Goal: Navigation & Orientation: Find specific page/section

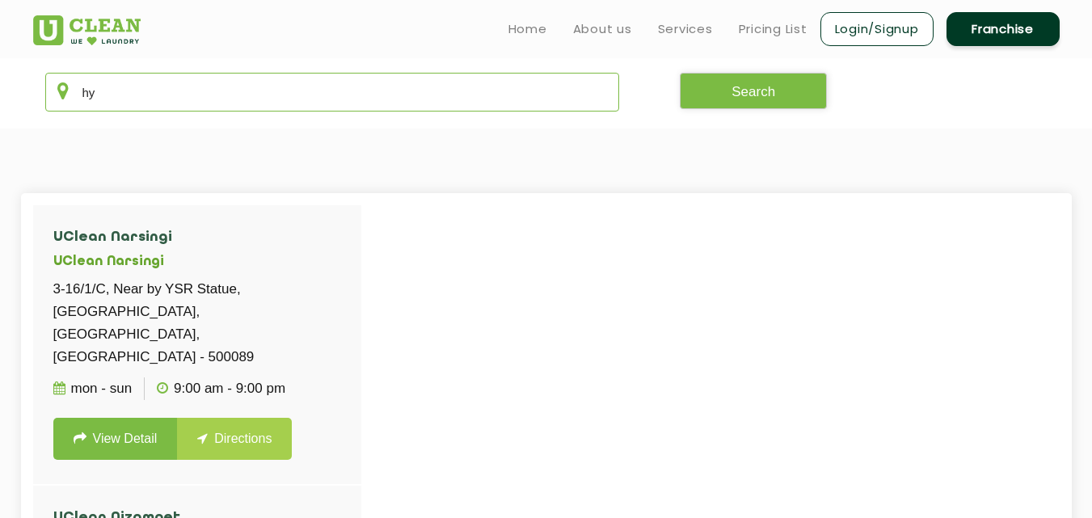
type input "h"
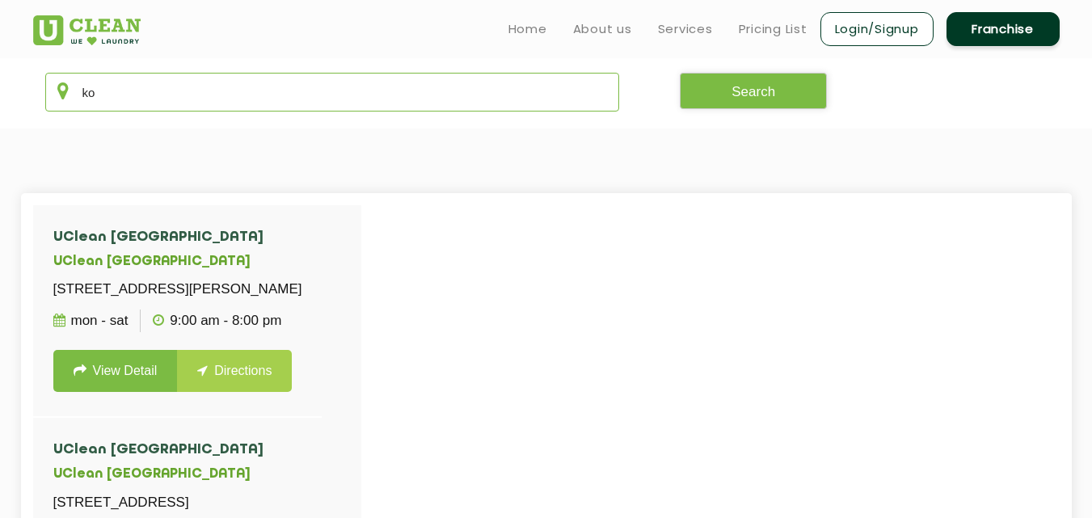
type input "k"
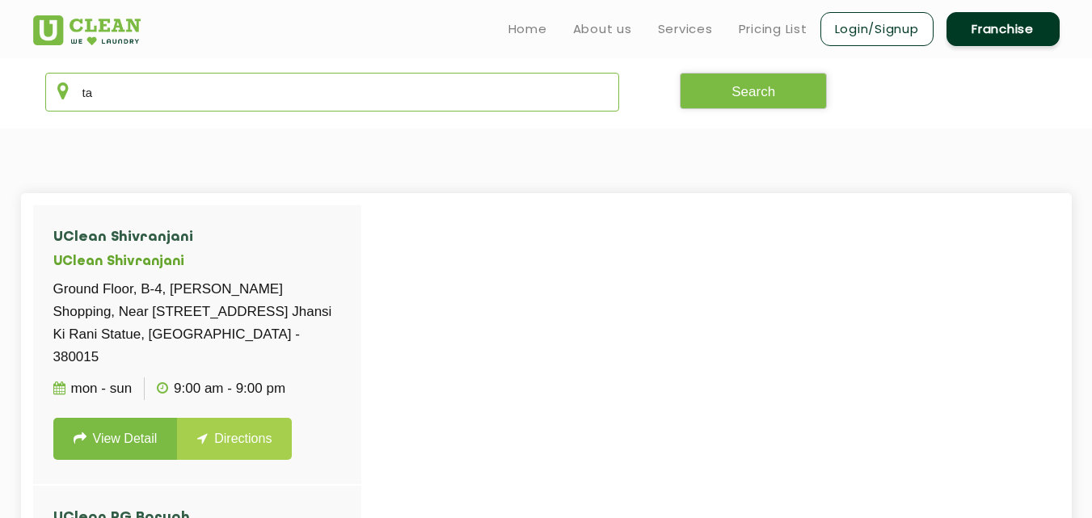
type input "t"
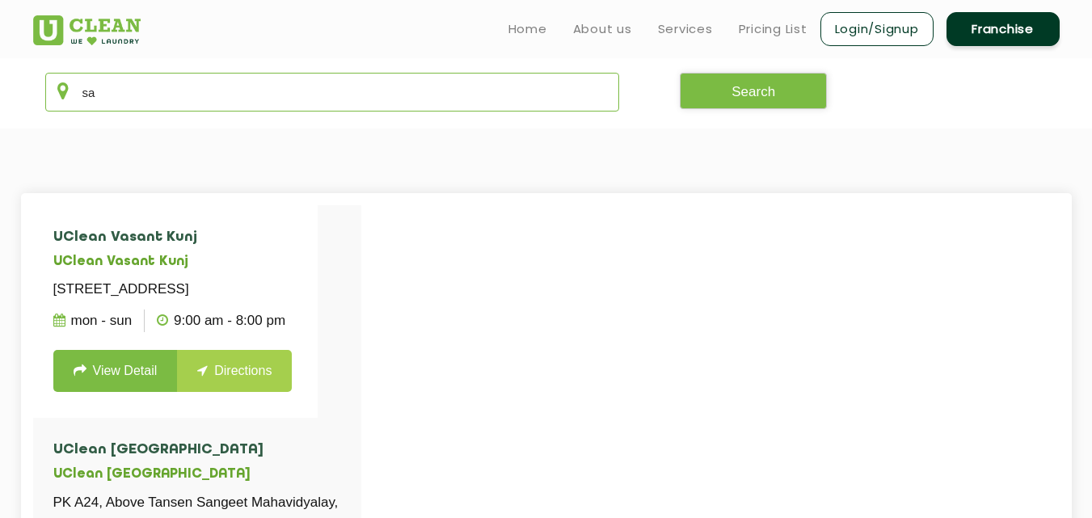
type input "s"
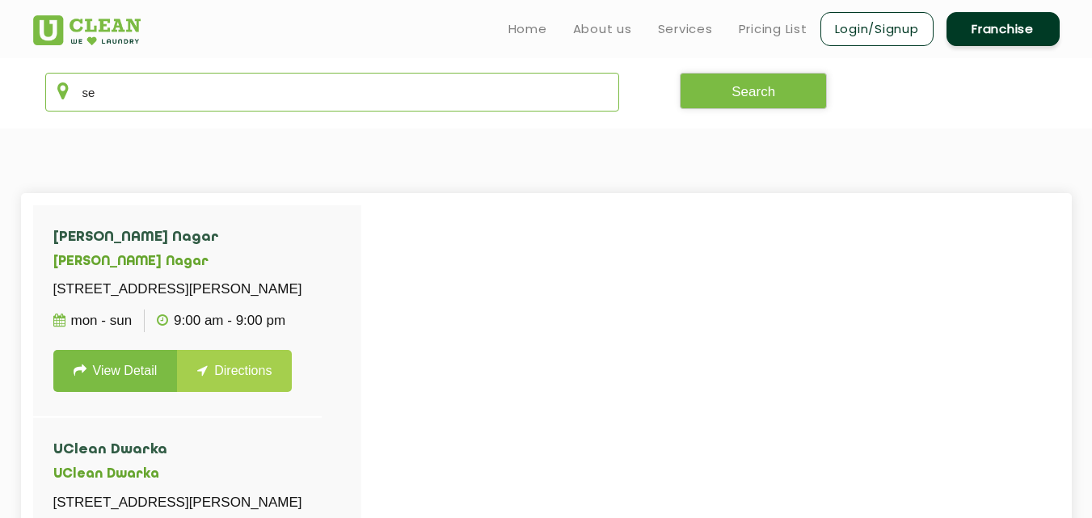
type input "s"
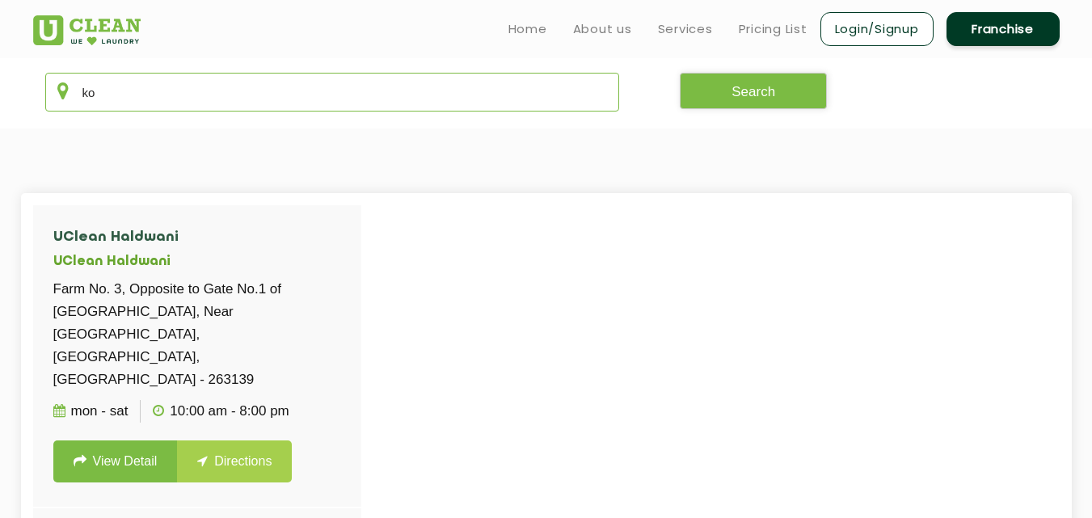
type input "k"
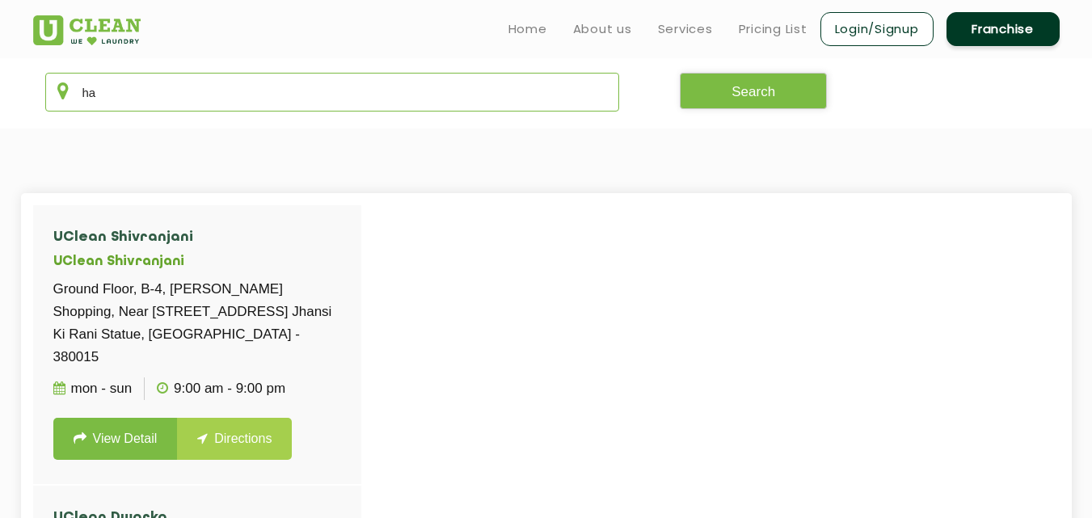
type input "h"
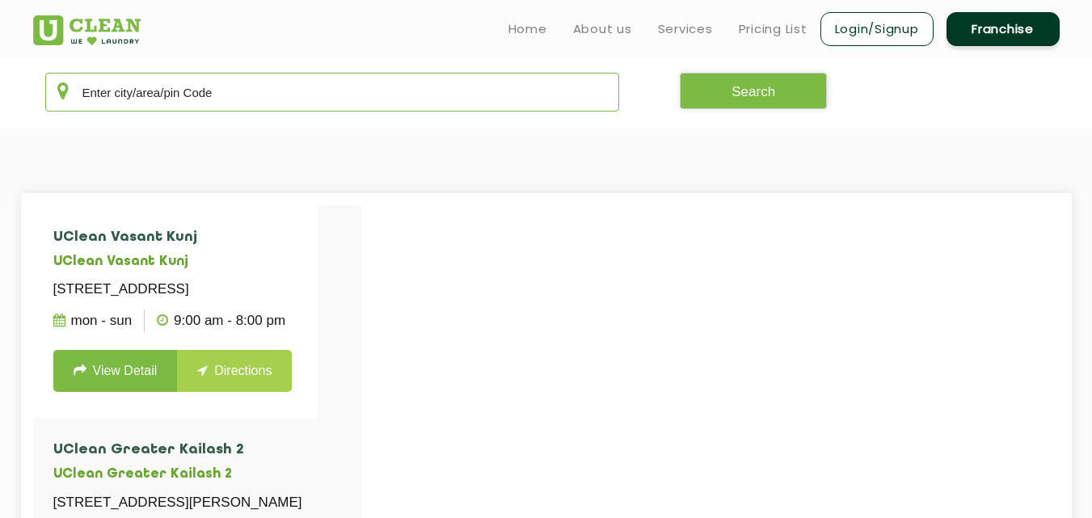
type input "A"
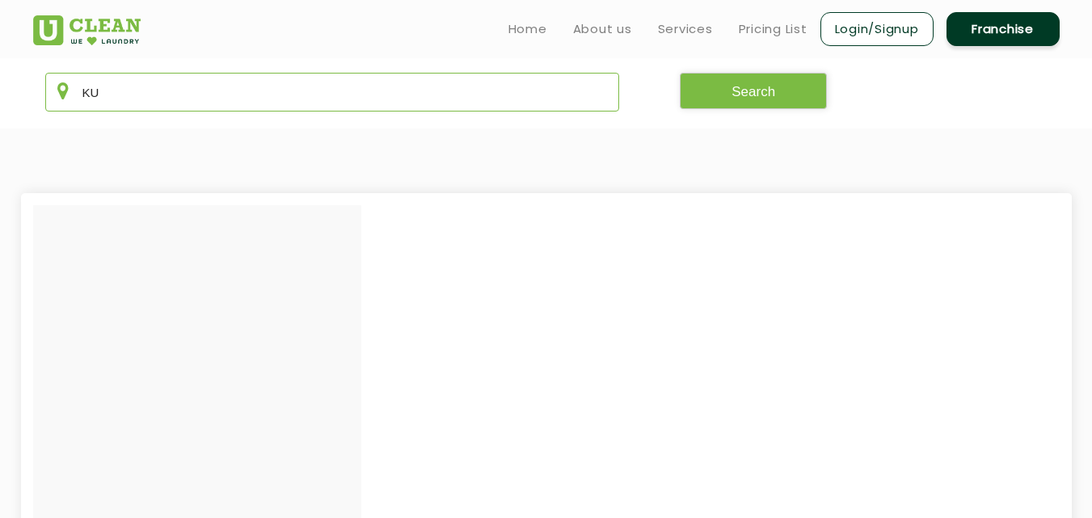
type input "K"
type input "k"
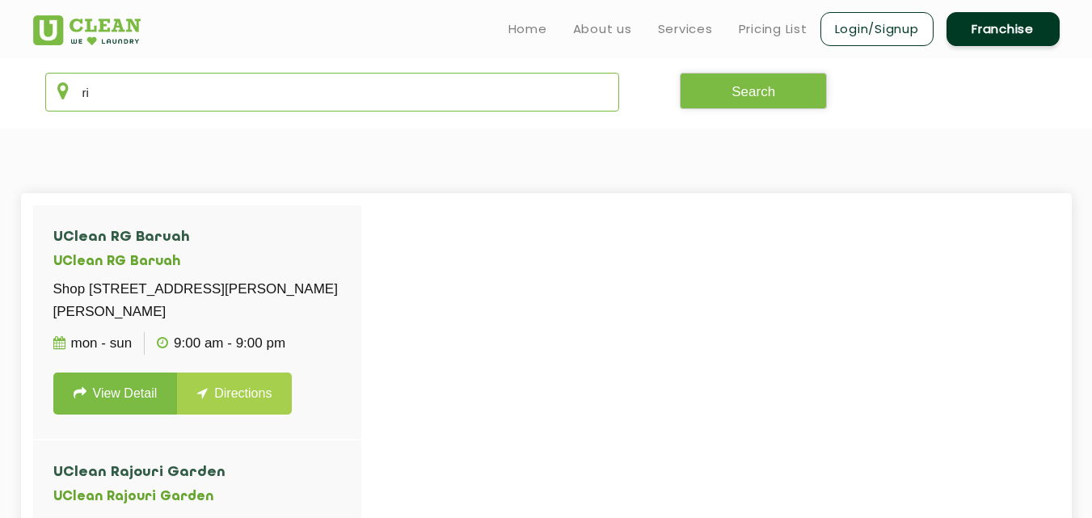
type input "r"
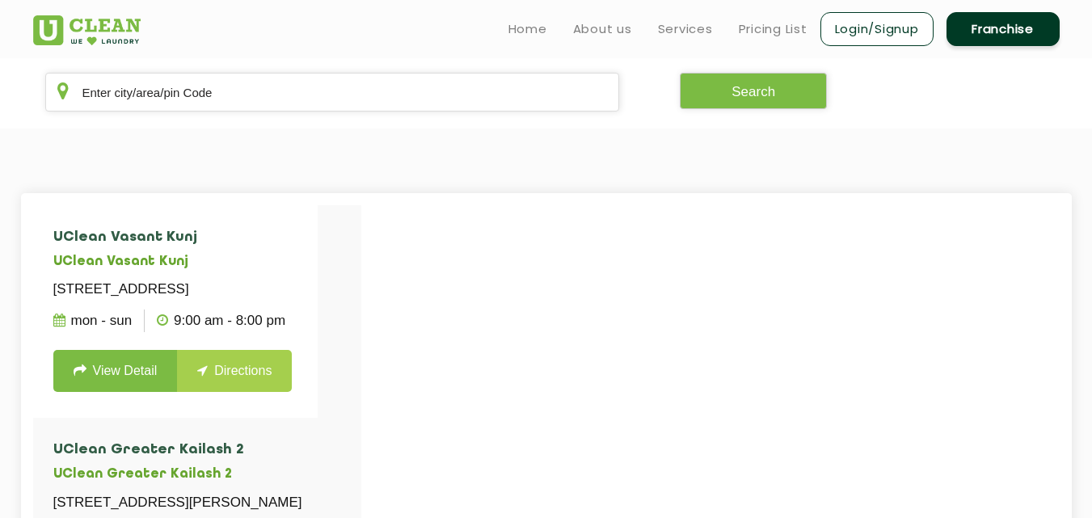
click at [299, 182] on section "UClean Vasant Kunj UClean [STREET_ADDRESS] Mon - Sun 9:00 AM - 8:00 PM View Det…" at bounding box center [546, 451] width 1092 height 647
click at [314, 95] on input "text" at bounding box center [332, 92] width 575 height 39
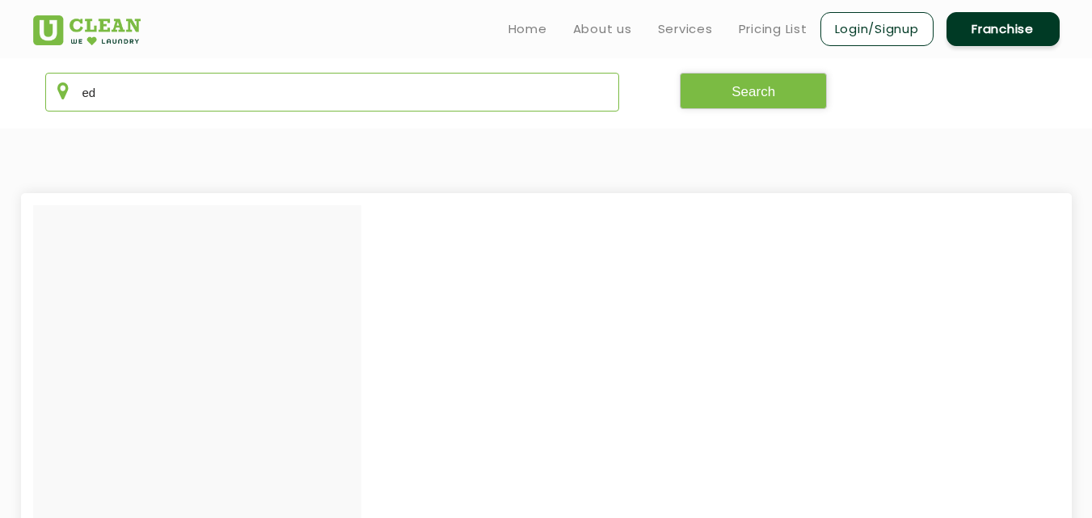
type input "e"
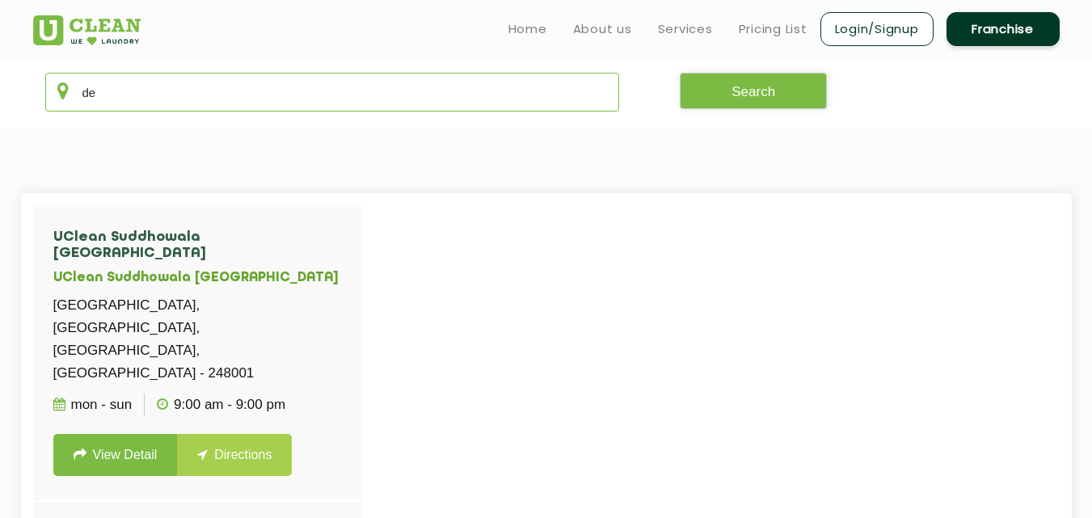
type input "d"
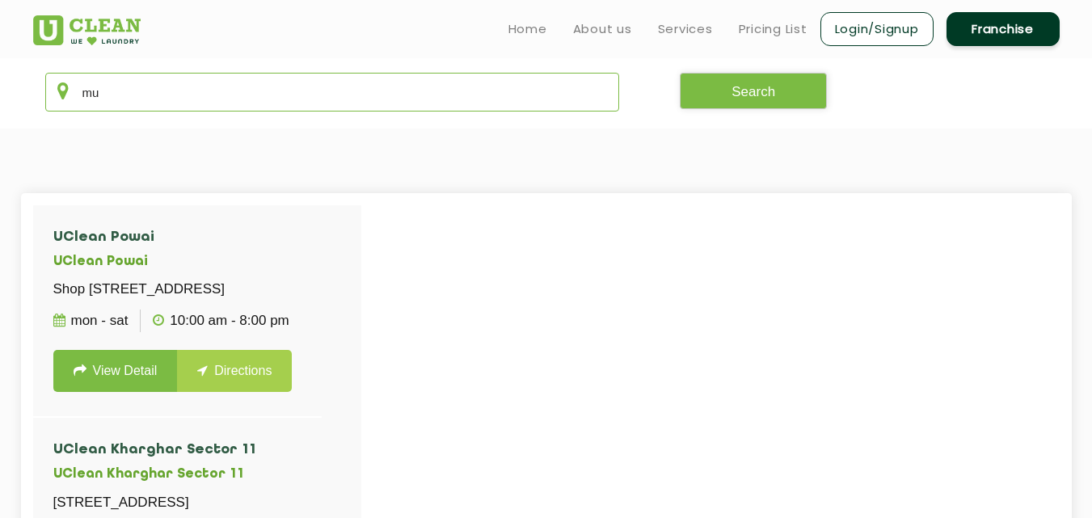
type input "m"
type input "n"
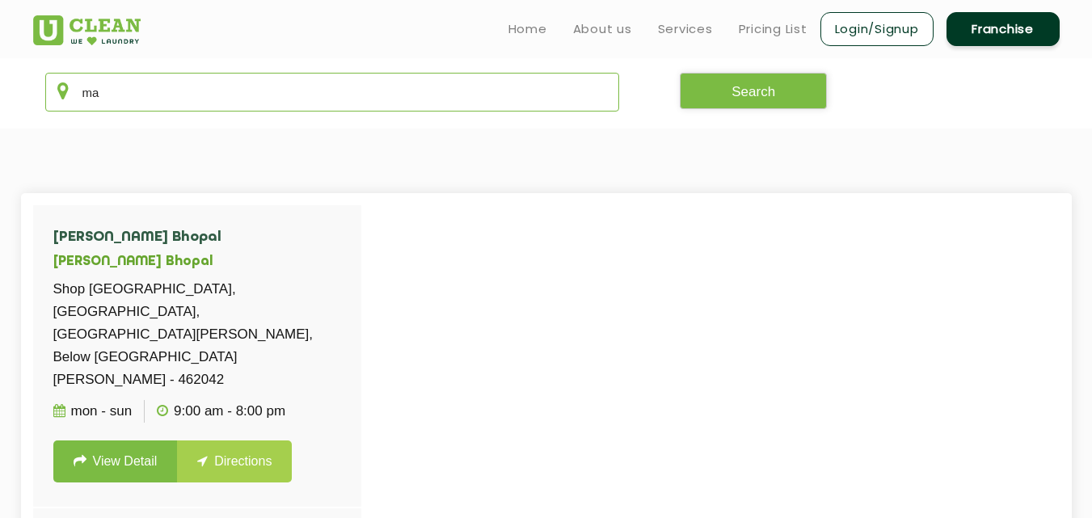
type input "m"
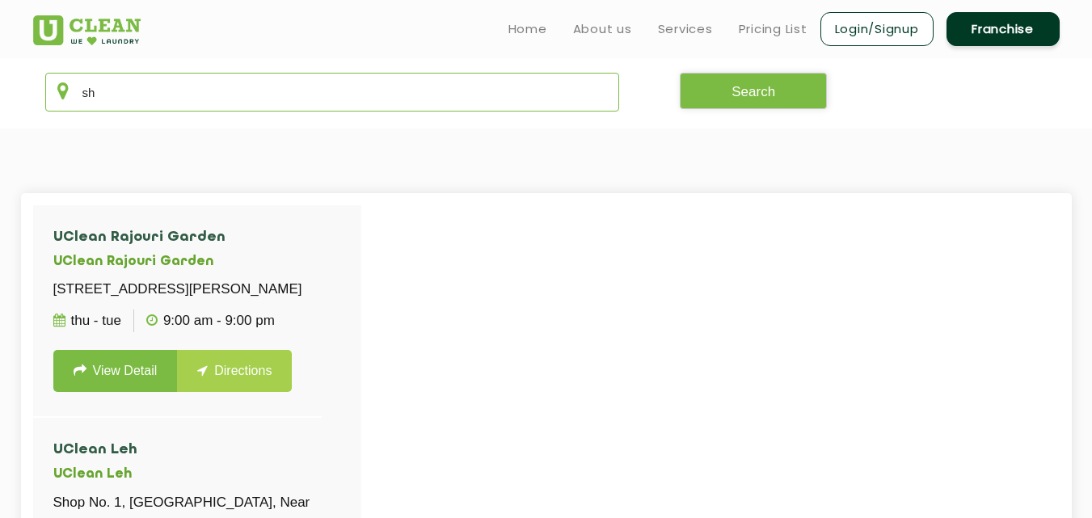
type input "s"
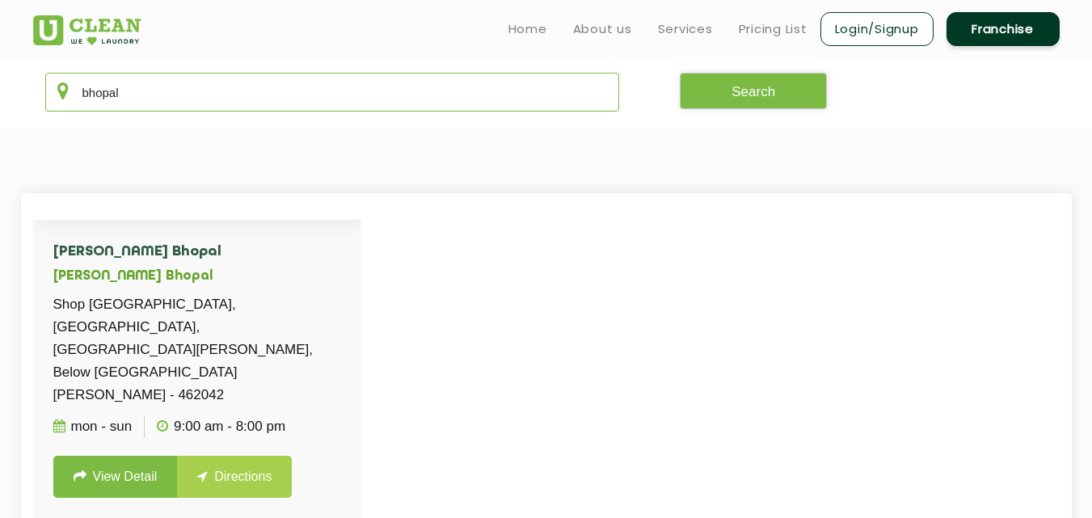
scroll to position [257, 0]
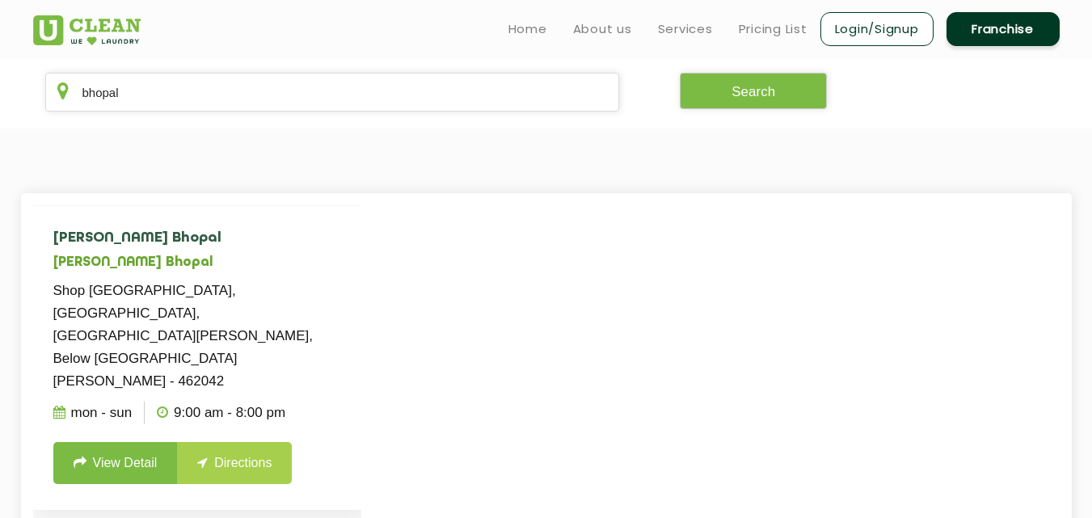
click at [293, 230] on h4 "[PERSON_NAME] Bhopal" at bounding box center [197, 238] width 288 height 16
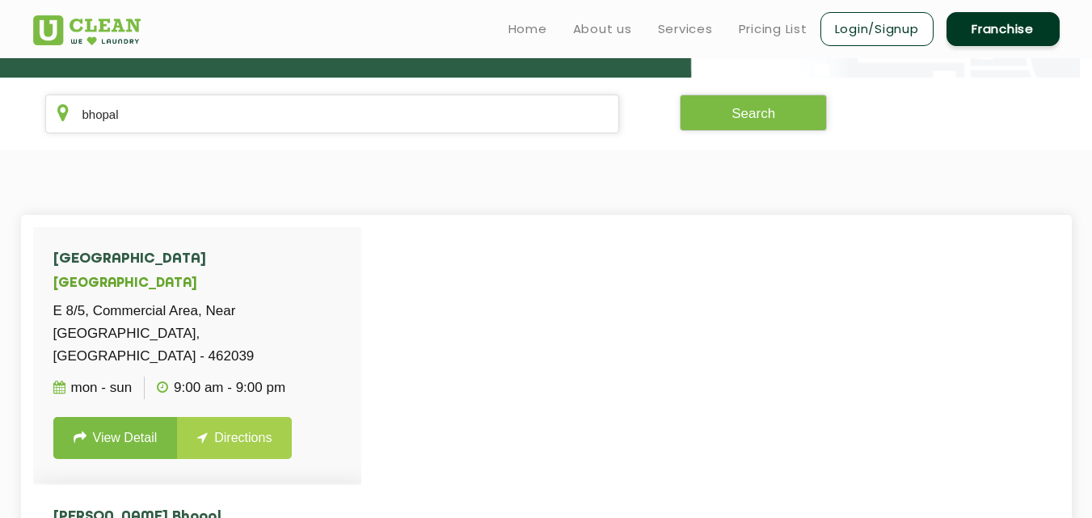
scroll to position [291, 0]
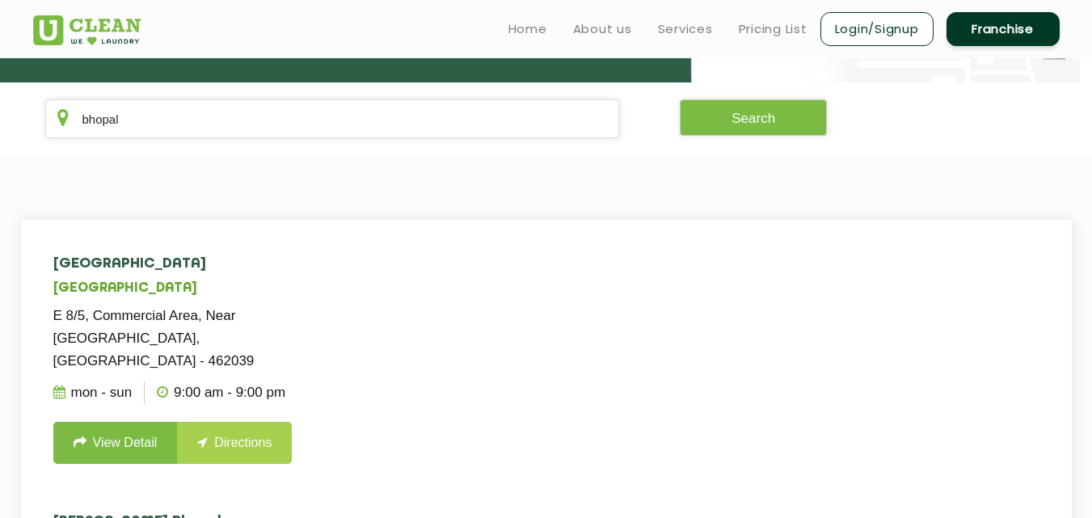
click at [317, 269] on h4 "[GEOGRAPHIC_DATA]" at bounding box center [197, 264] width 288 height 16
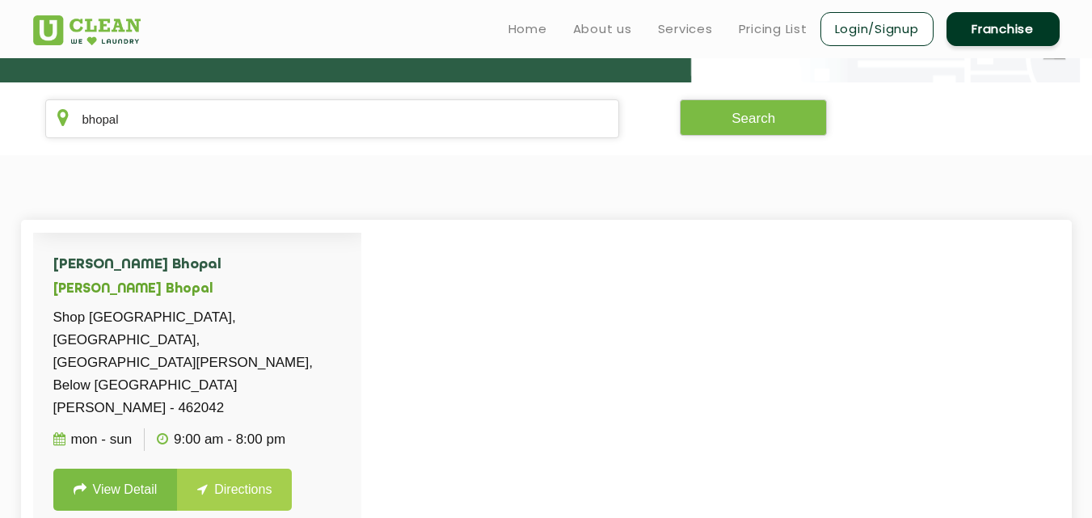
scroll to position [0, 0]
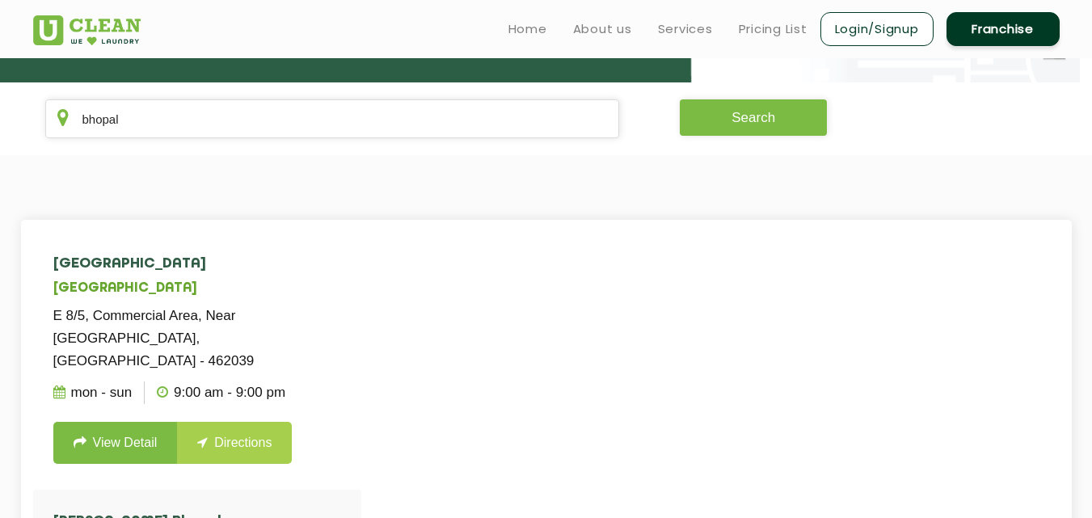
click at [703, 128] on button "Search" at bounding box center [753, 117] width 147 height 36
click at [437, 135] on input "bhopal" at bounding box center [332, 118] width 575 height 39
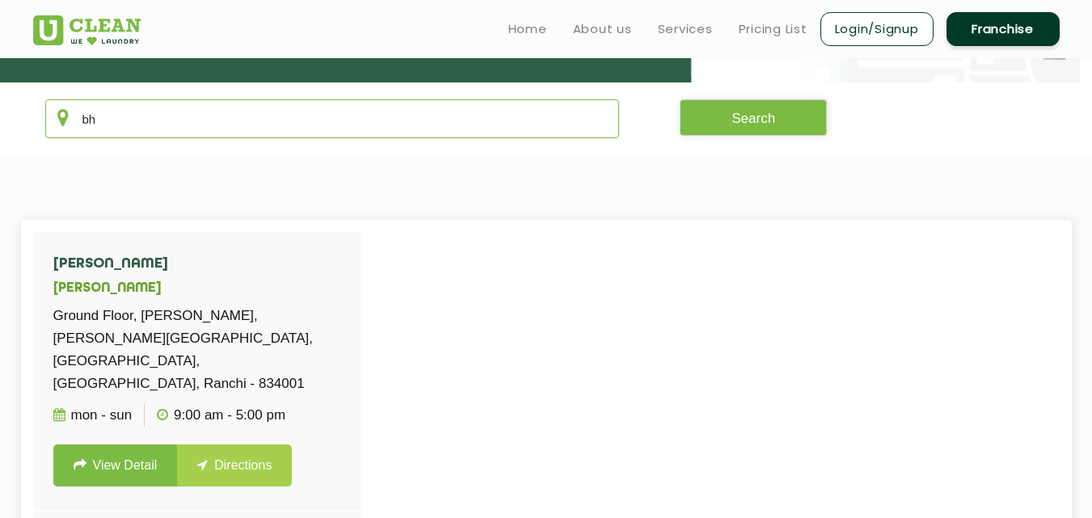
type input "b"
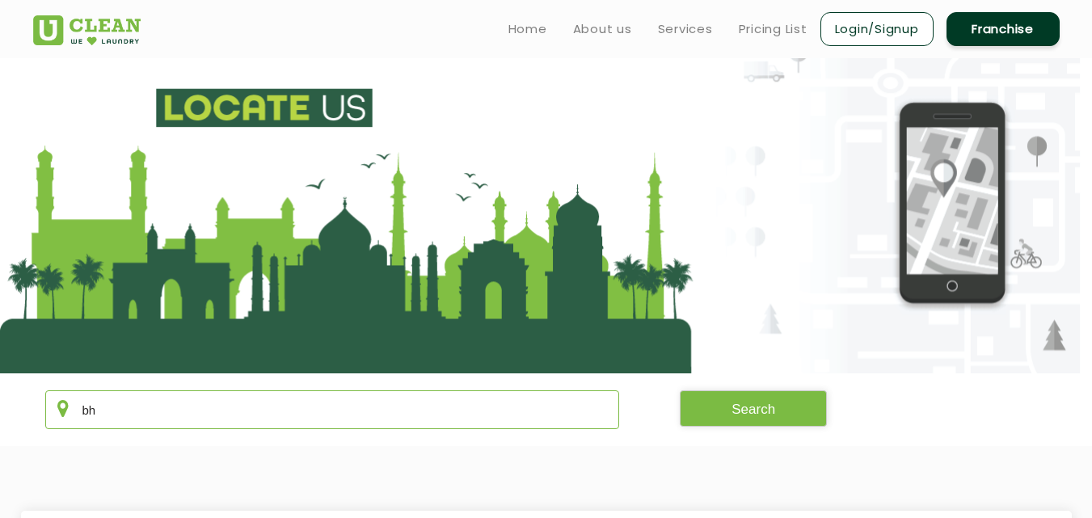
type input "b"
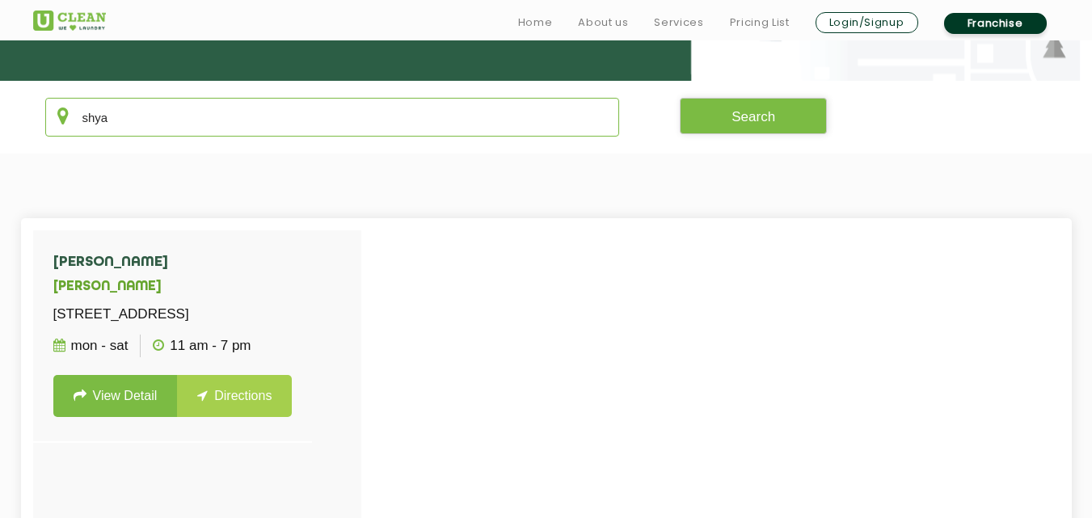
scroll to position [297, 0]
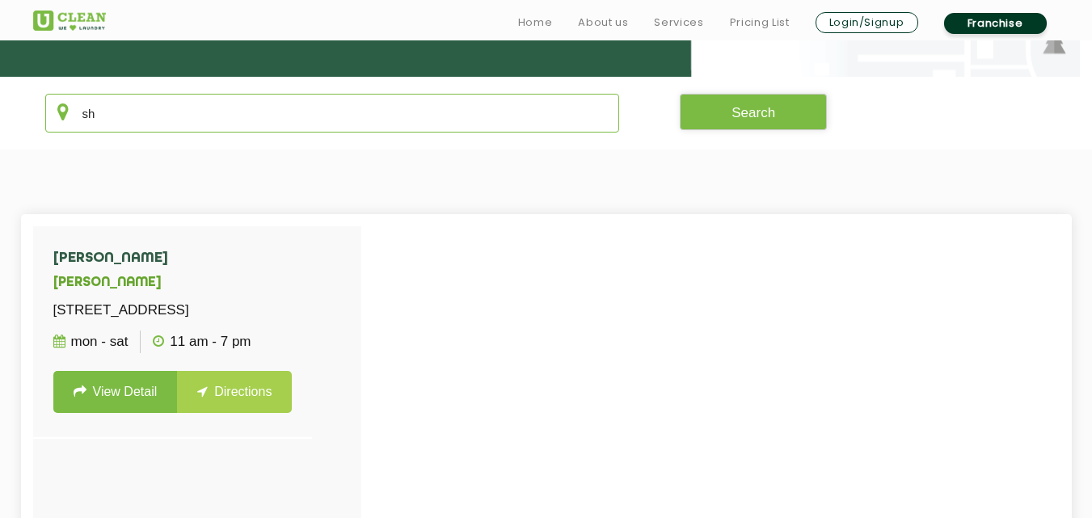
type input "s"
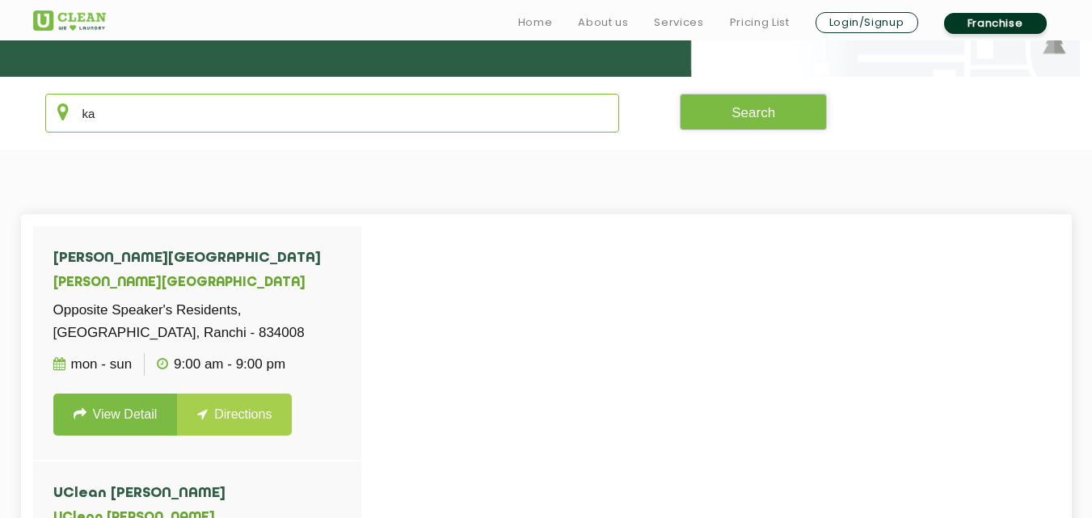
type input "k"
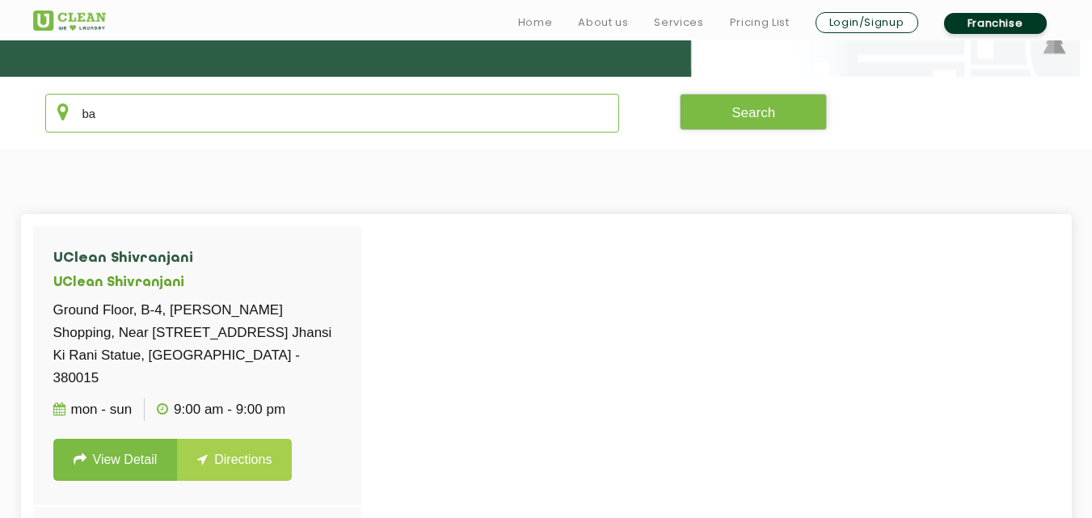
type input "b"
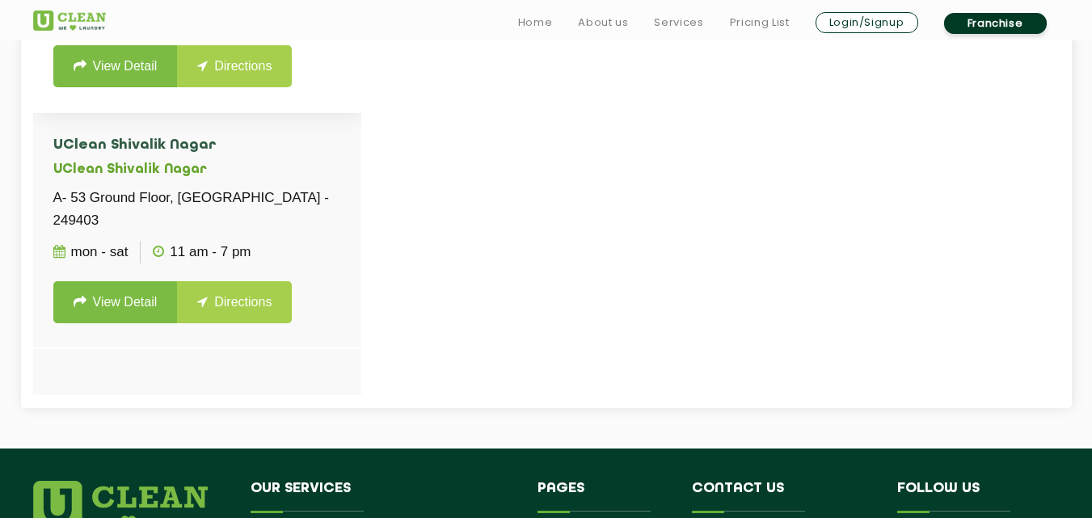
scroll to position [652, 0]
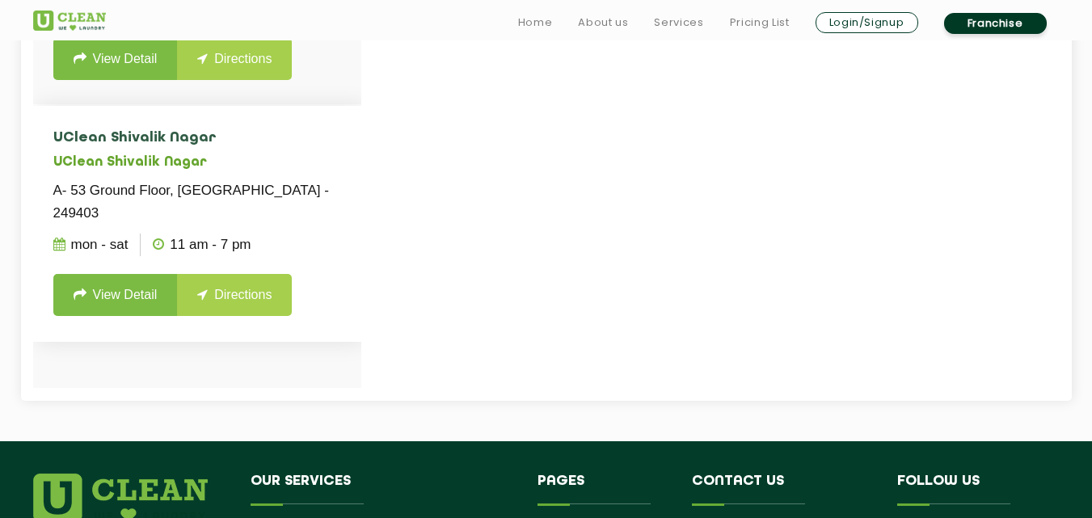
type input "uttrakhand"
click at [309, 171] on li "[GEOGRAPHIC_DATA] A- [GEOGRAPHIC_DATA] - 249403 Mon - Sat 11 AM - 7 PM View Det…" at bounding box center [197, 223] width 328 height 235
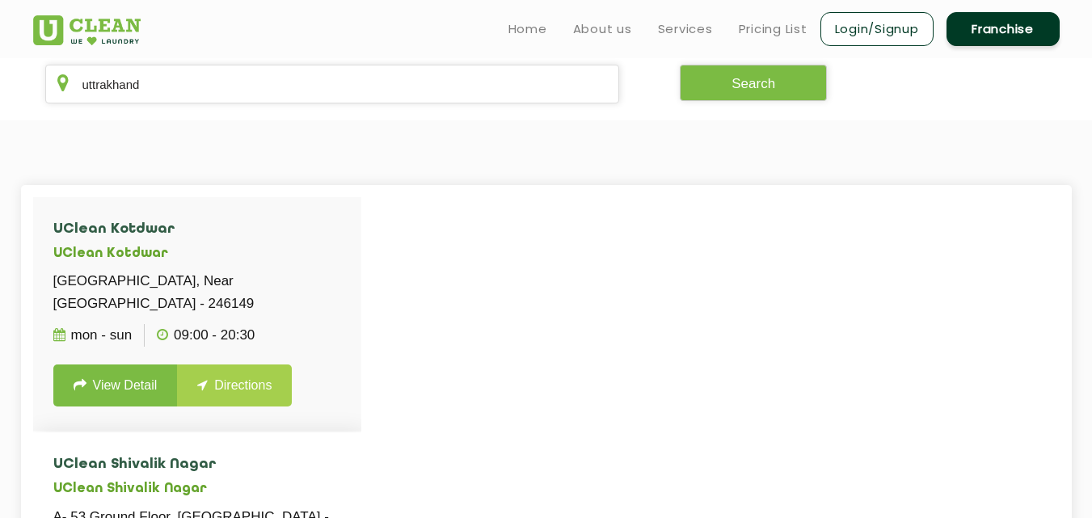
scroll to position [323, 0]
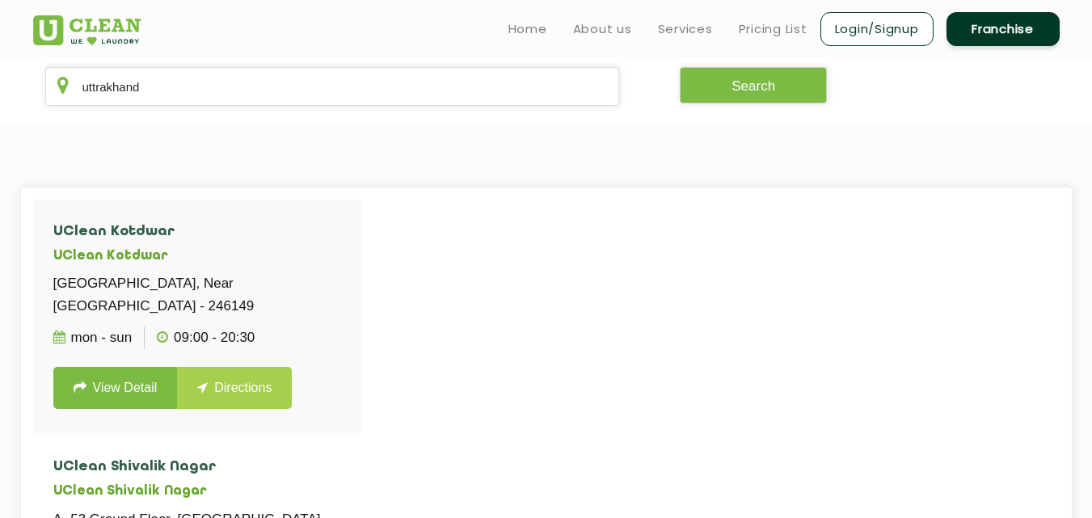
click at [309, 171] on section "[GEOGRAPHIC_DATA], Near [GEOGRAPHIC_DATA] - 246149 Mon - Sun 09:00 - 20:30 View…" at bounding box center [546, 446] width 1092 height 647
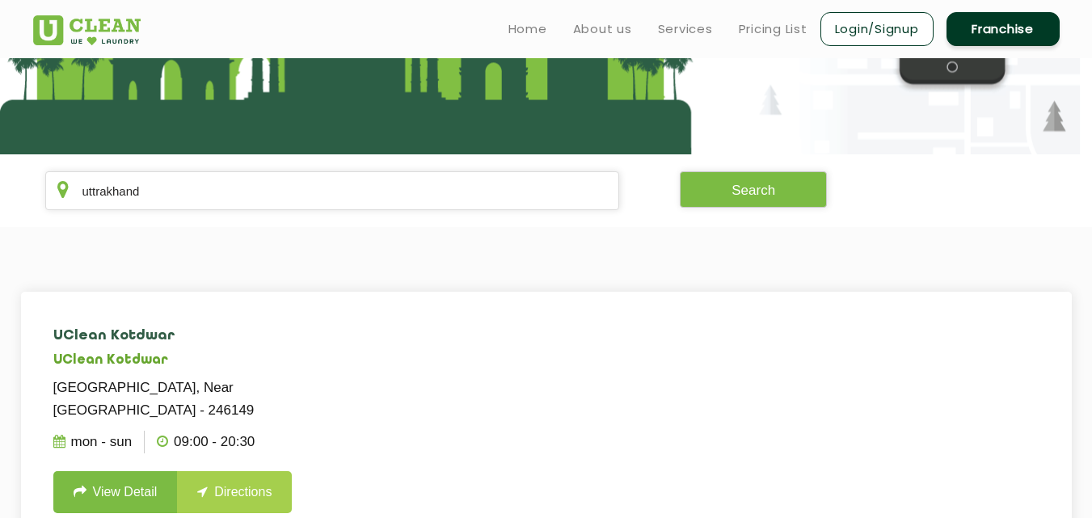
scroll to position [200, 0]
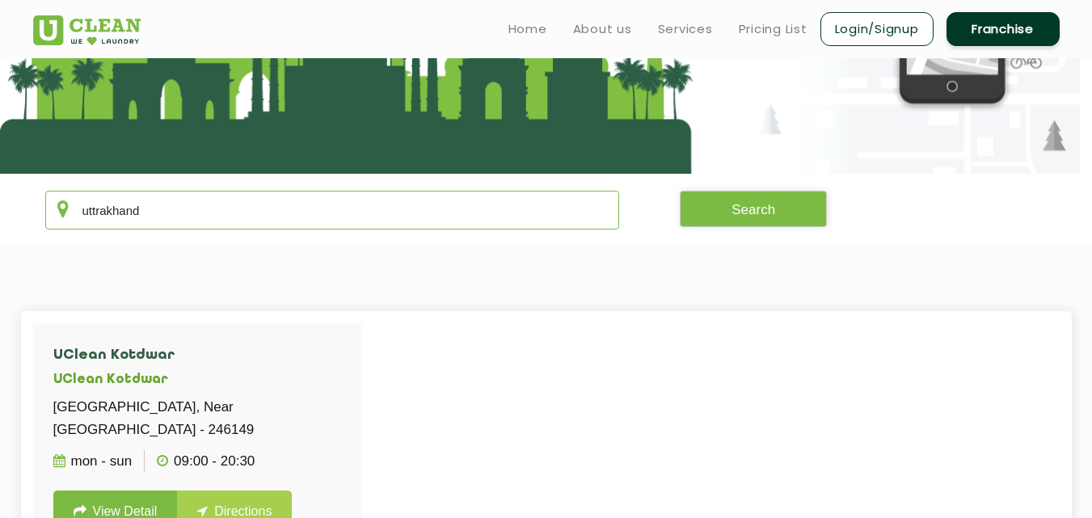
drag, startPoint x: 264, startPoint y: 210, endPoint x: 233, endPoint y: 212, distance: 31.6
click at [233, 212] on input "uttrakhand" at bounding box center [332, 210] width 575 height 39
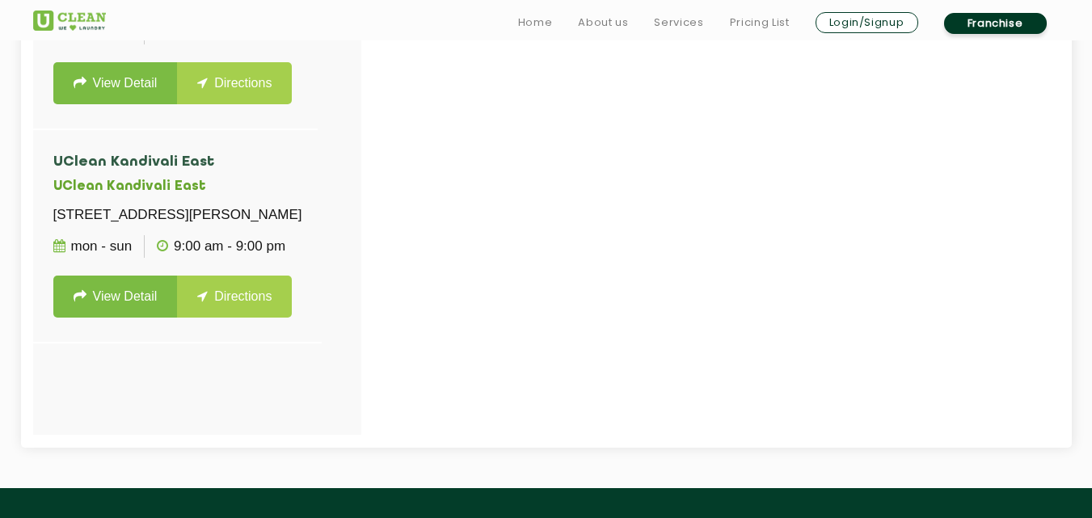
scroll to position [614, 0]
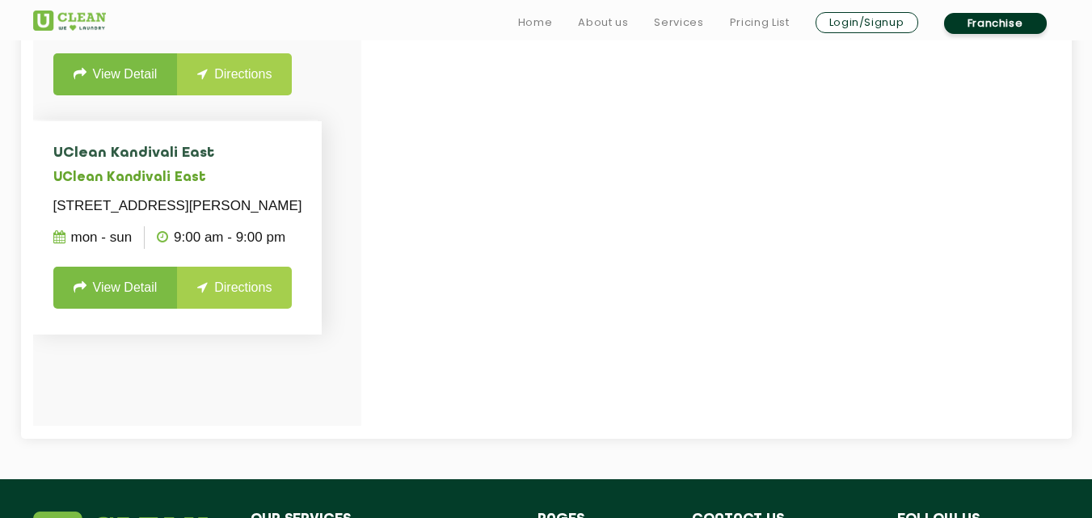
click at [292, 162] on h4 "UClean Kandivali East" at bounding box center [177, 153] width 249 height 16
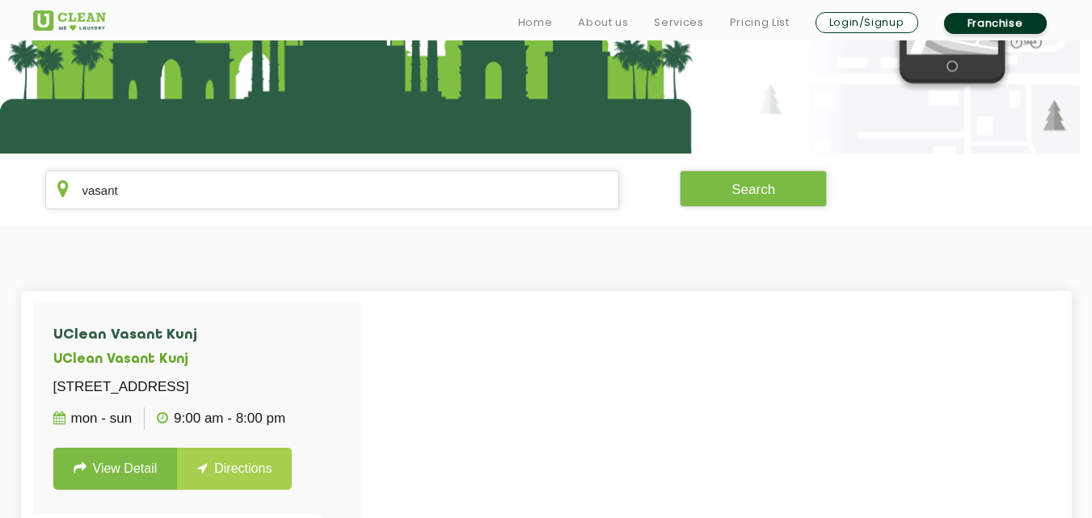
scroll to position [232, 0]
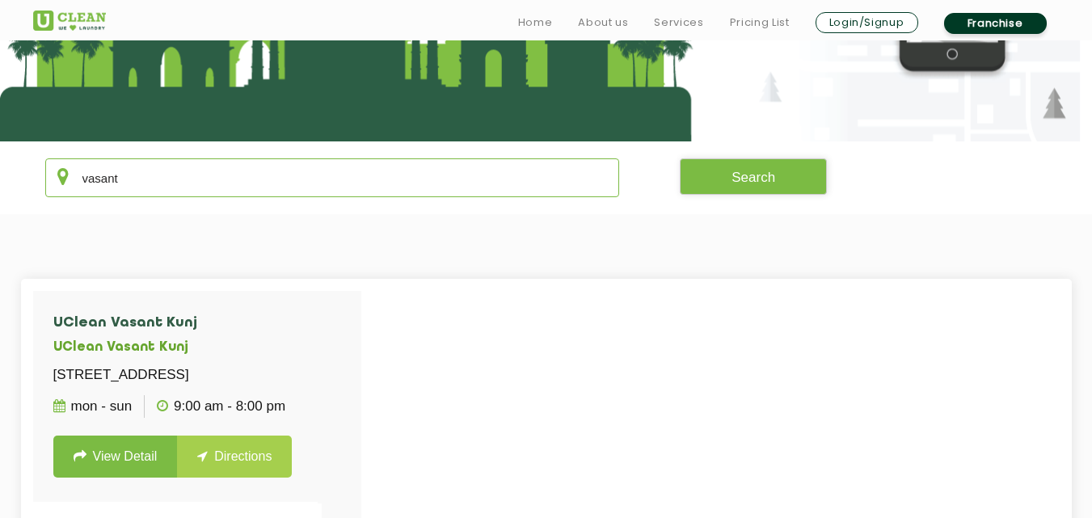
click at [292, 175] on input "vasant" at bounding box center [332, 177] width 575 height 39
type input "v"
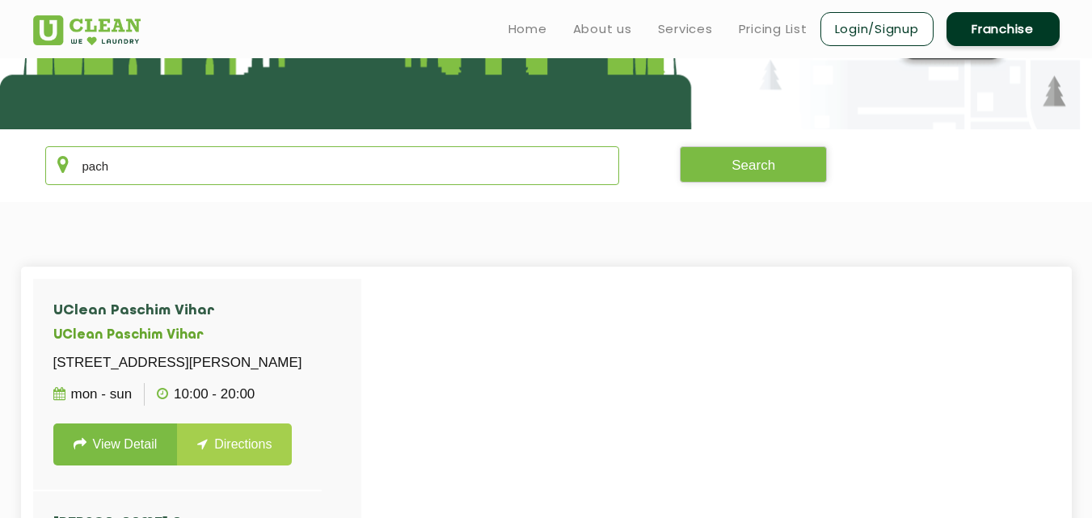
scroll to position [242, 0]
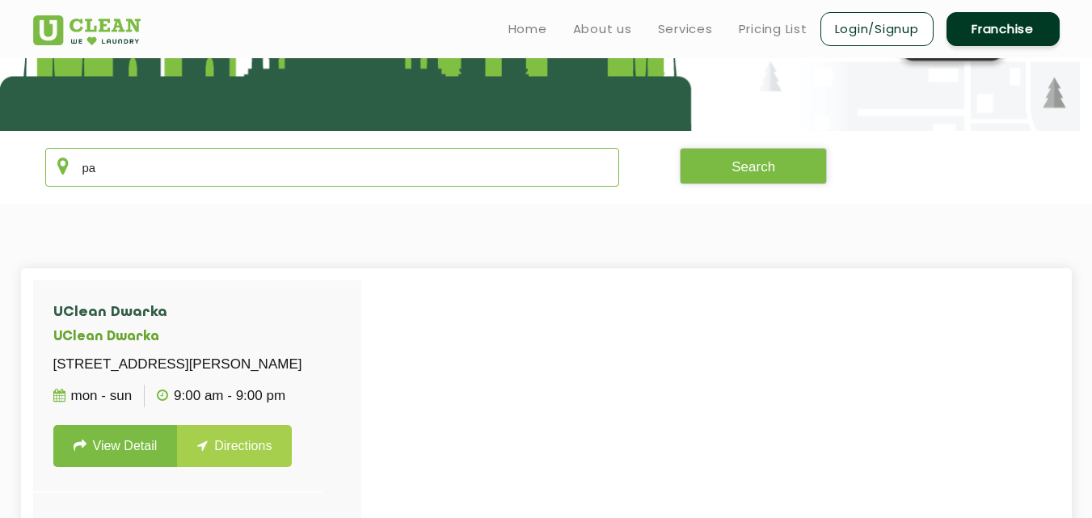
type input "p"
type input "d"
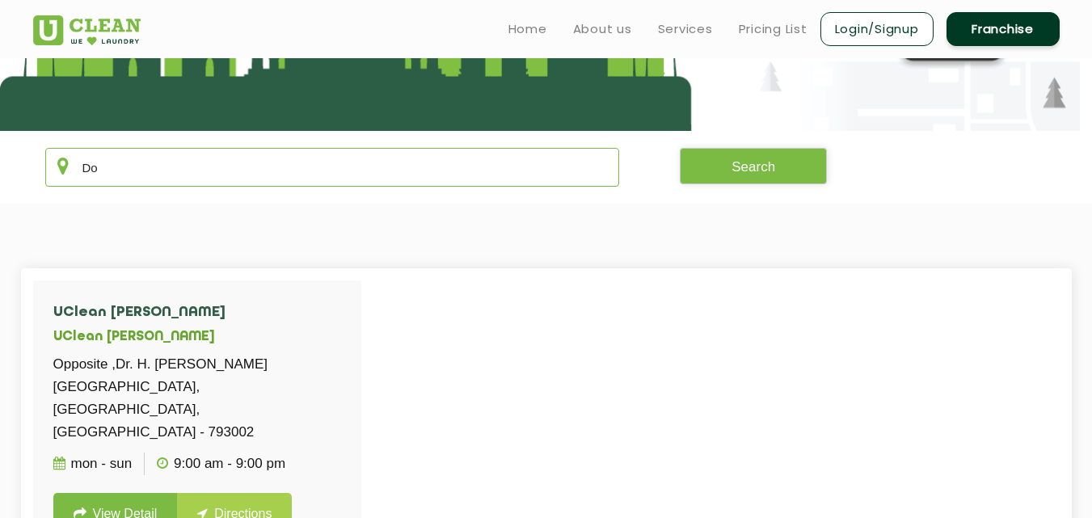
type input "D"
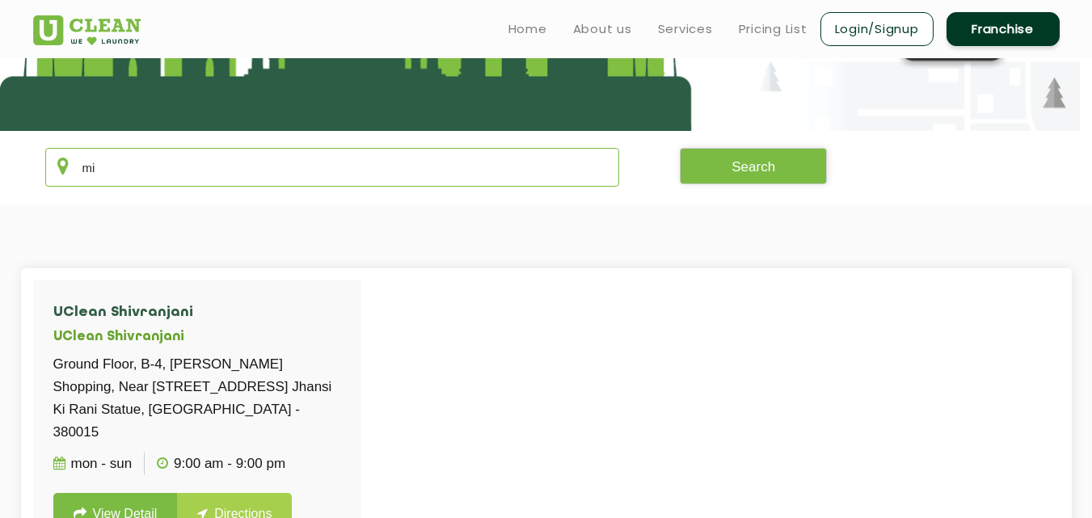
type input "m"
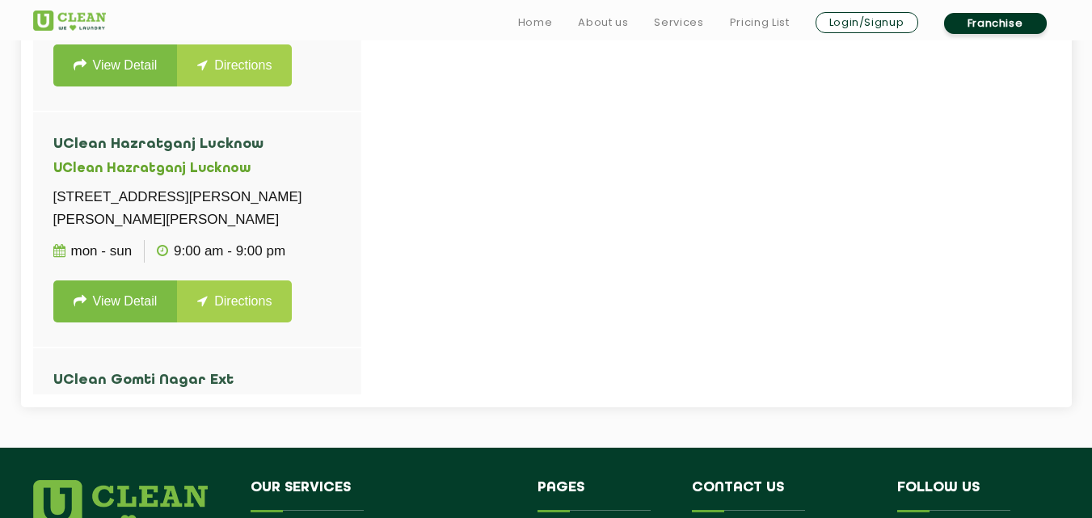
scroll to position [647, 0]
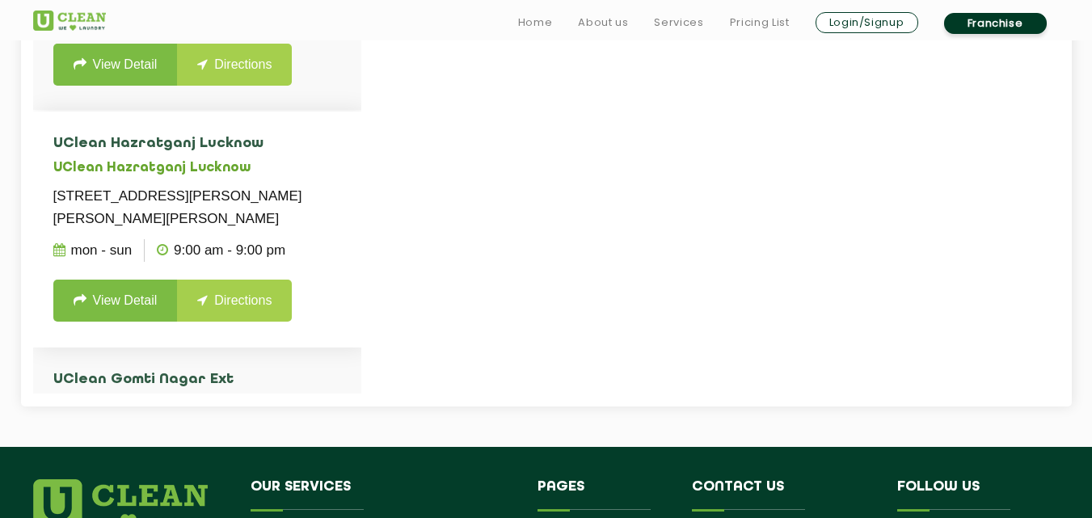
click at [316, 138] on h4 "UClean Hazratganj Lucknow" at bounding box center [197, 144] width 288 height 16
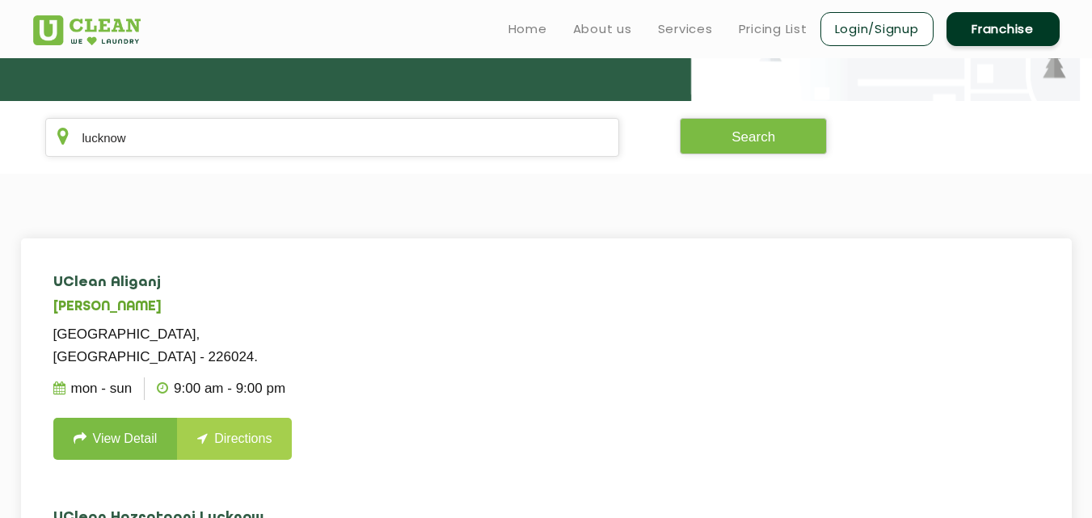
scroll to position [264, 0]
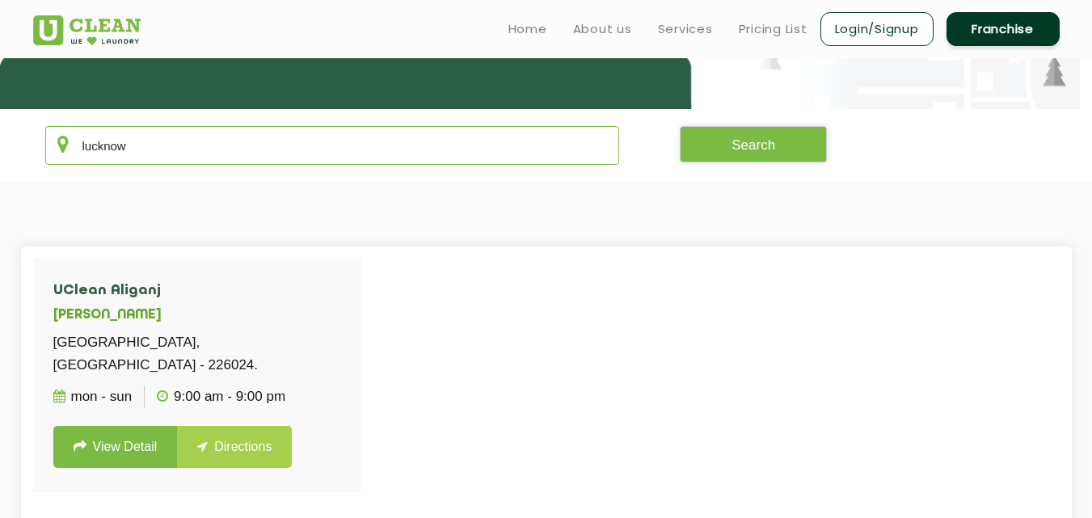
click at [294, 149] on input "lucknow" at bounding box center [332, 145] width 575 height 39
type input "l"
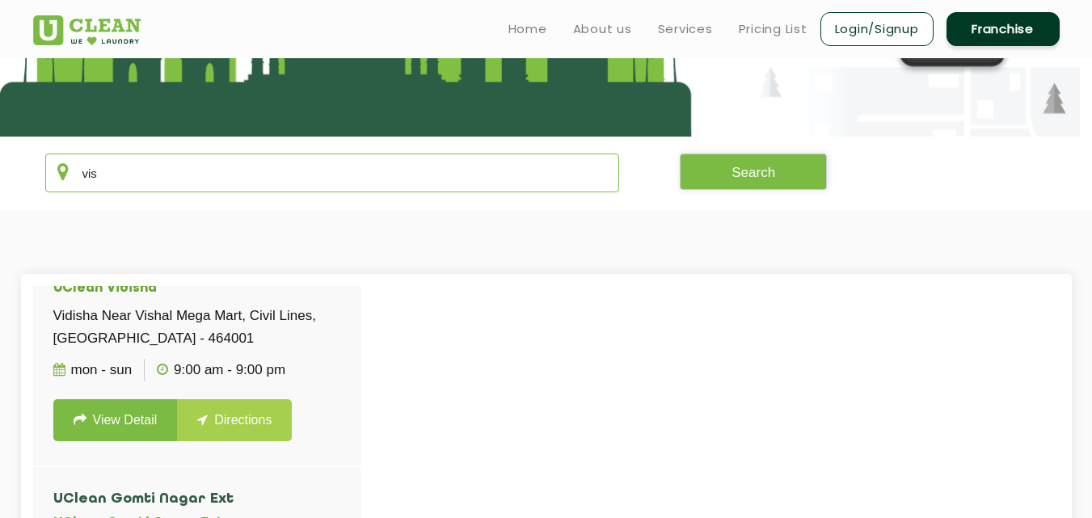
scroll to position [6, 0]
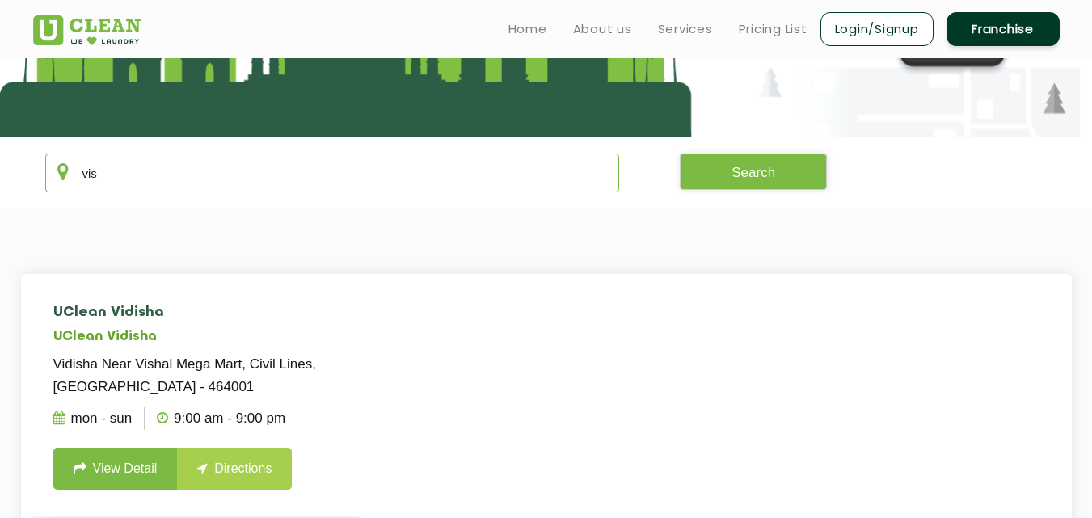
type input "vis"
click at [116, 457] on link "View Detail" at bounding box center [115, 469] width 124 height 42
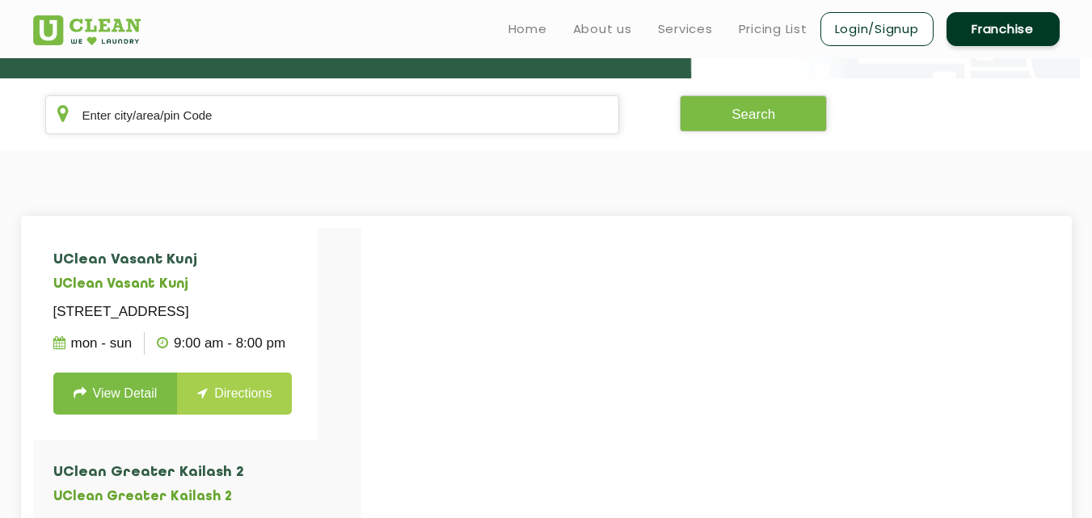
scroll to position [291, 0]
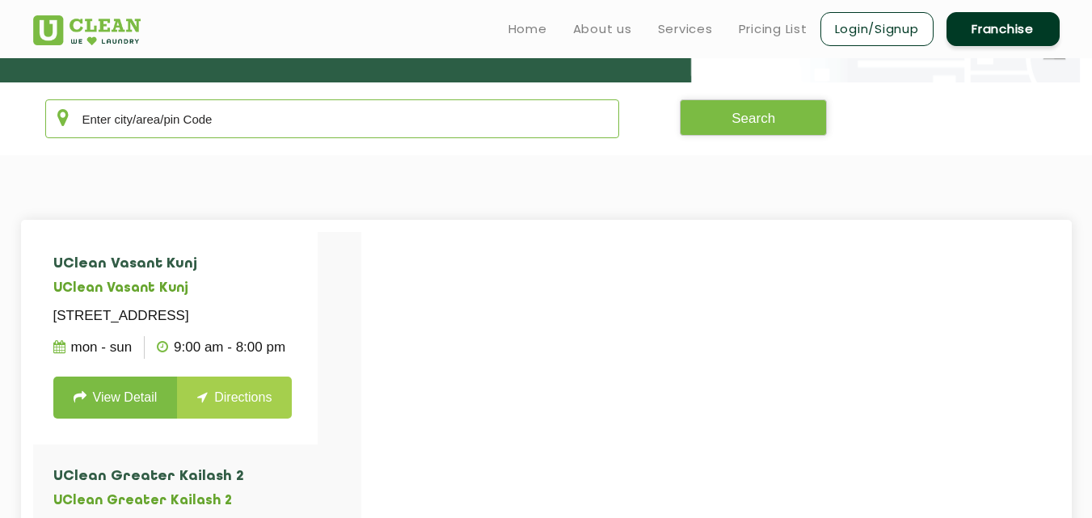
click at [238, 112] on input "text" at bounding box center [332, 118] width 575 height 39
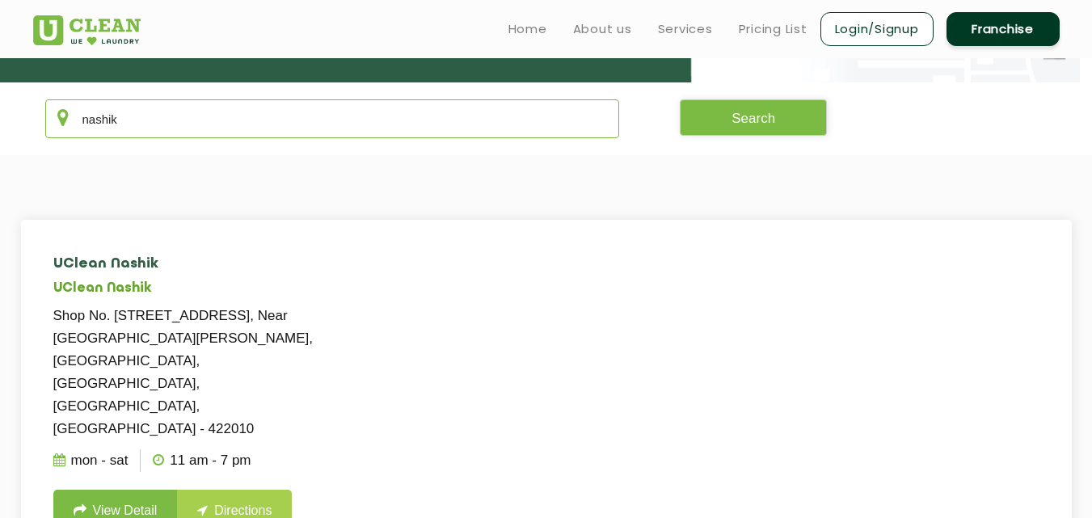
type input "nashik"
click at [119, 490] on link "View Detail" at bounding box center [115, 511] width 124 height 42
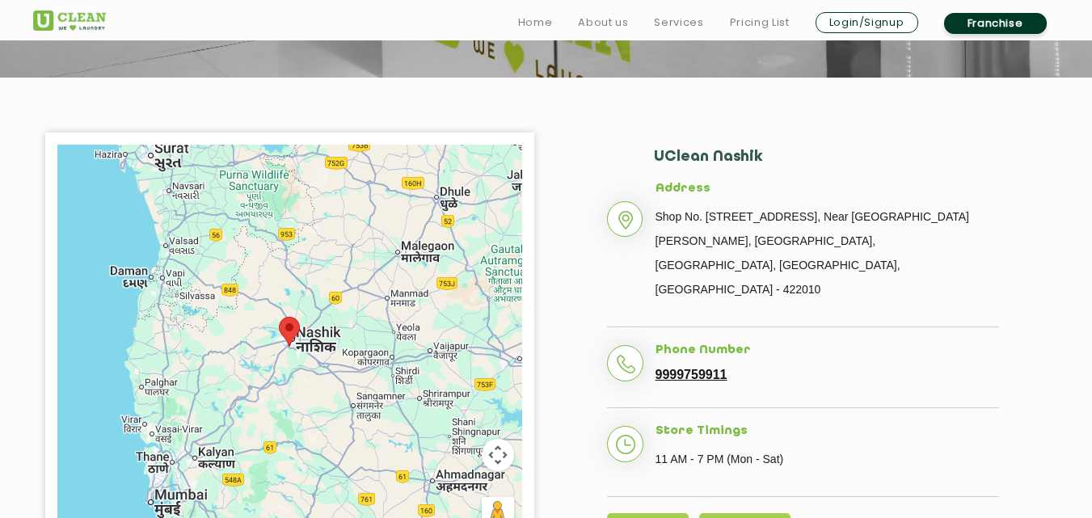
scroll to position [307, 0]
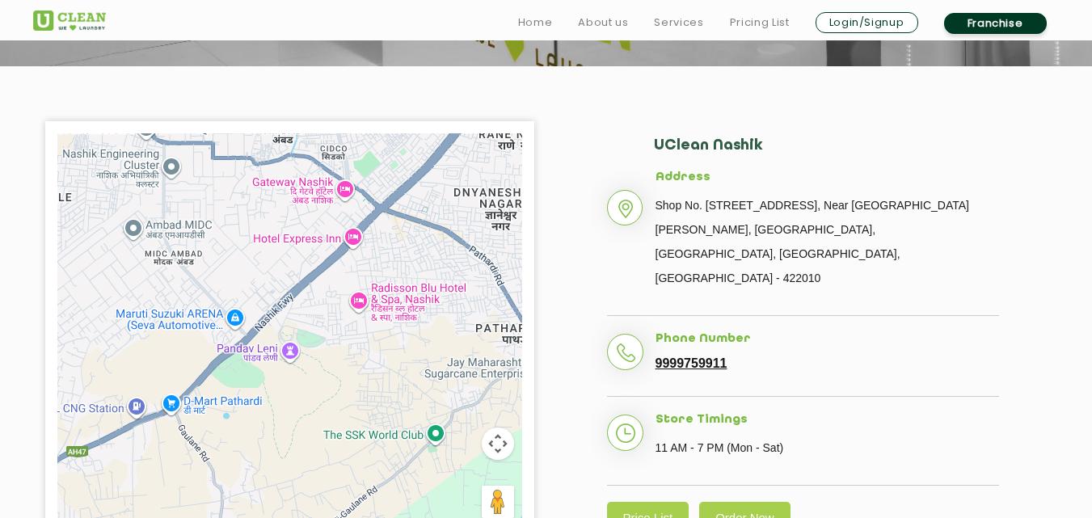
click at [492, 440] on button "Map camera controls" at bounding box center [498, 444] width 32 height 32
click at [456, 441] on button "Move right" at bounding box center [457, 444] width 32 height 32
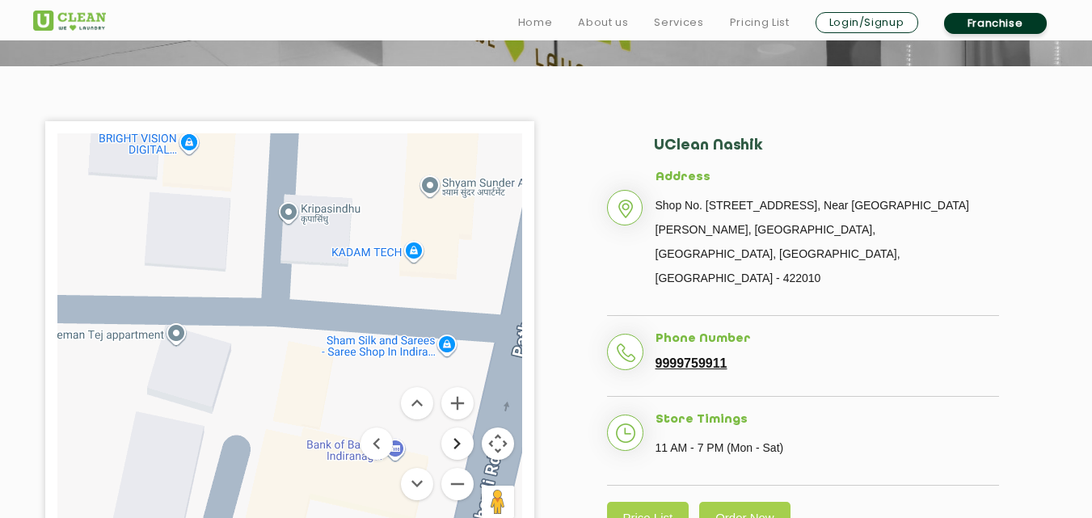
click at [461, 439] on button "Move right" at bounding box center [457, 444] width 32 height 32
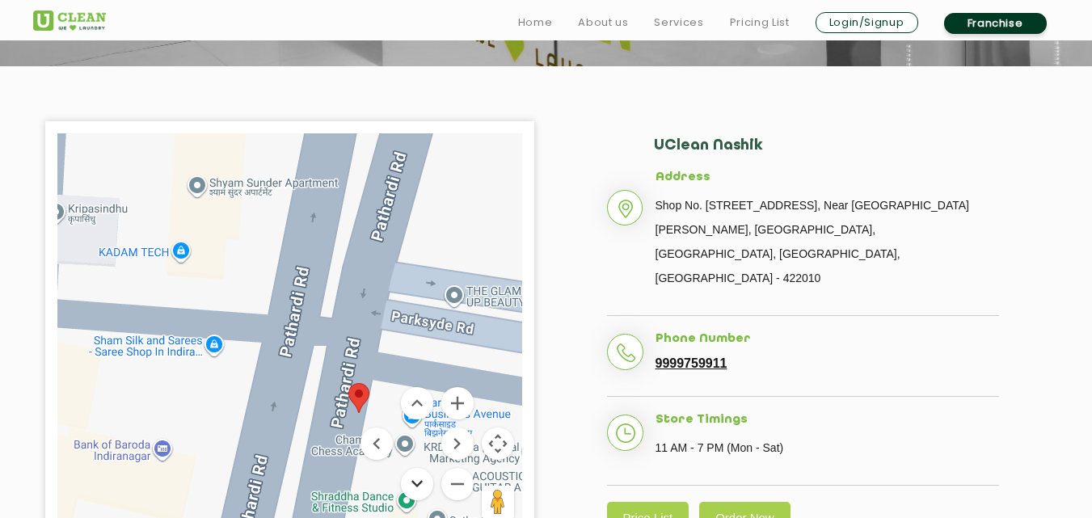
click at [411, 482] on button "Move down" at bounding box center [417, 484] width 32 height 32
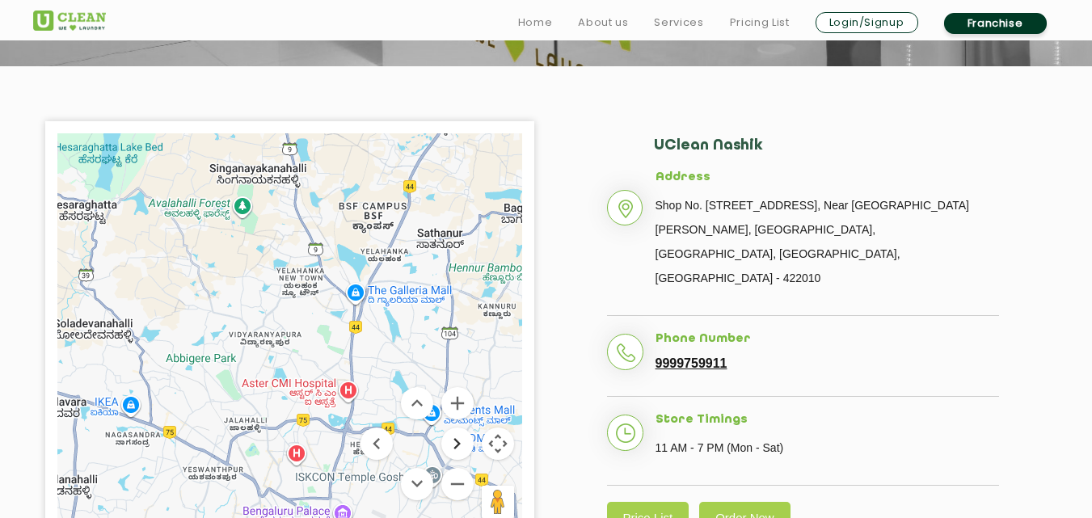
click at [457, 437] on button "Move right" at bounding box center [457, 444] width 32 height 32
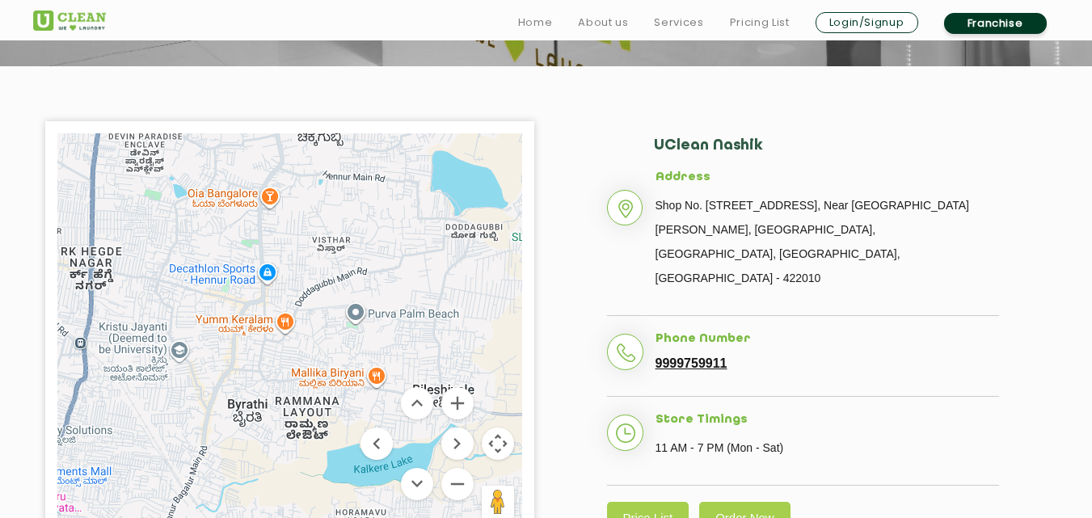
drag, startPoint x: 322, startPoint y: 279, endPoint x: 332, endPoint y: 71, distance: 208.0
click at [332, 71] on section "← Move left → Move right ↑ Move up ↓ Move down + Zoom in - Zoom out Home Jump l…" at bounding box center [546, 335] width 1092 height 538
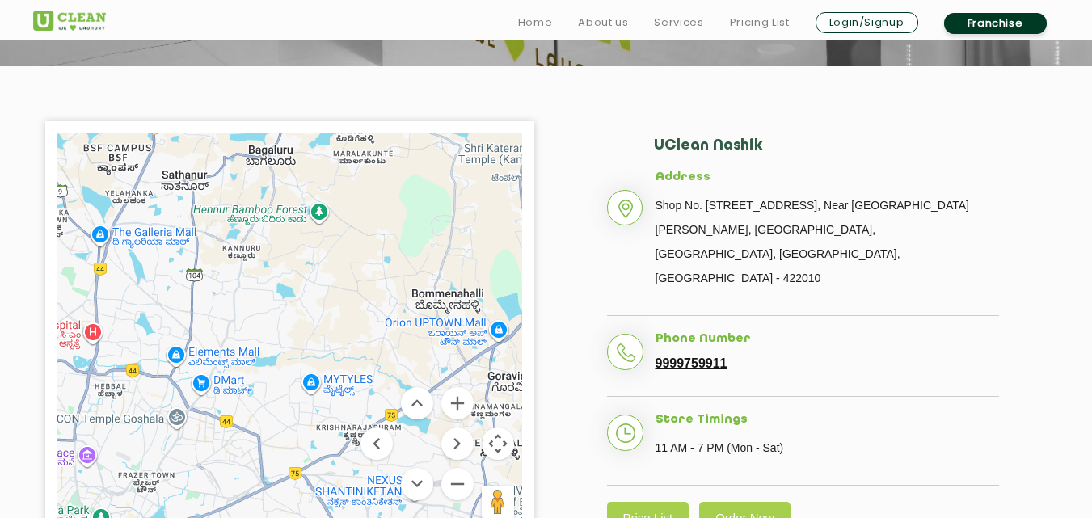
drag, startPoint x: 364, startPoint y: 347, endPoint x: 305, endPoint y: 308, distance: 70.6
click at [305, 308] on div at bounding box center [289, 335] width 465 height 404
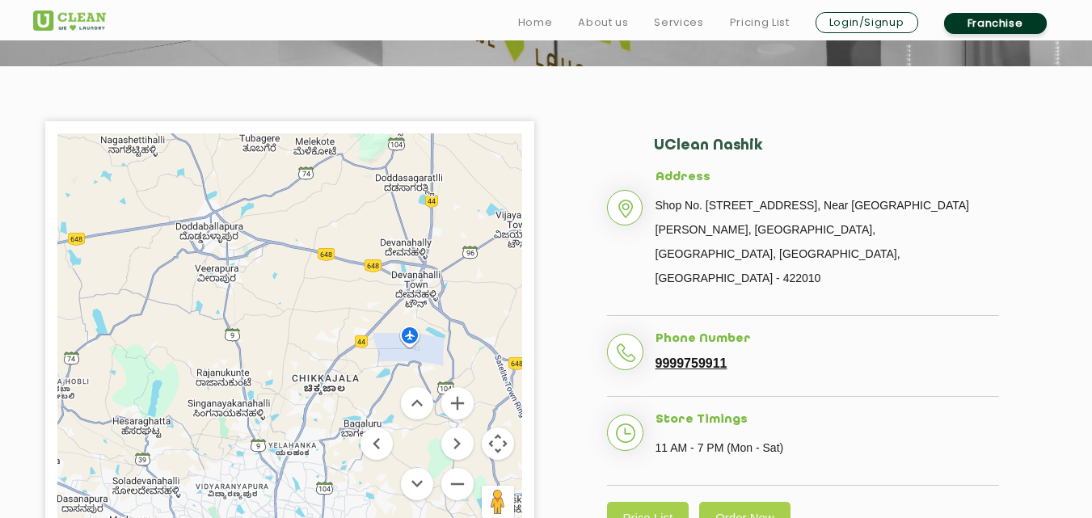
drag, startPoint x: 164, startPoint y: 353, endPoint x: 241, endPoint y: 550, distance: 210.9
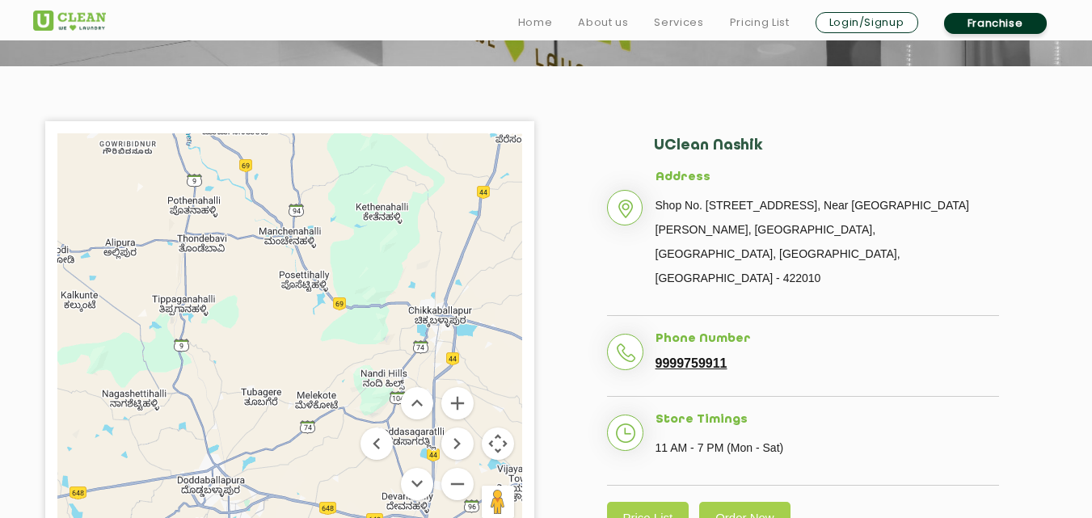
drag, startPoint x: 232, startPoint y: 289, endPoint x: 234, endPoint y: 550, distance: 261.0
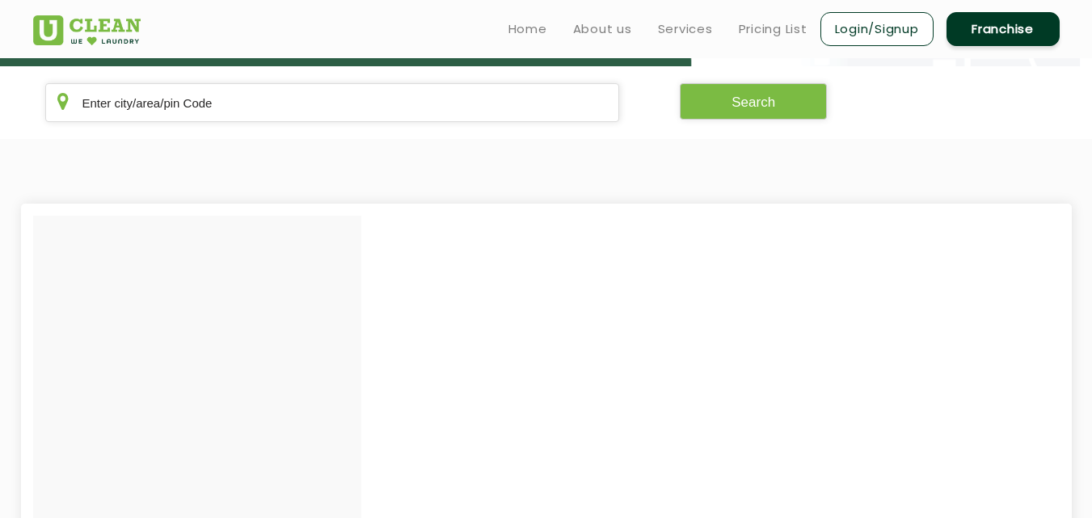
scroll to position [291, 0]
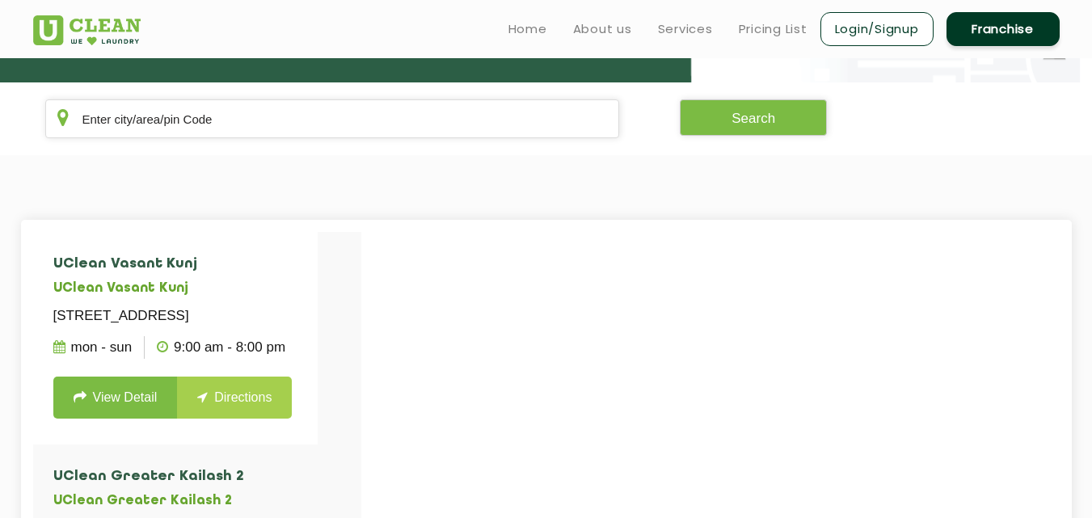
click at [260, 140] on section "Search" at bounding box center [546, 118] width 1092 height 73
click at [260, 139] on section "Search" at bounding box center [546, 118] width 1092 height 73
click at [267, 133] on input "text" at bounding box center [332, 118] width 575 height 39
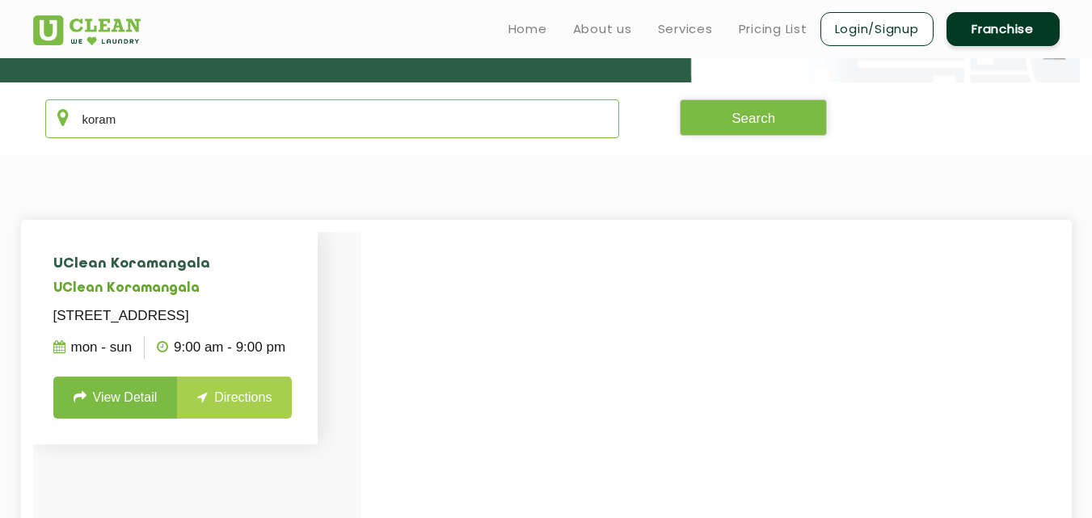
type input "koram"
click at [115, 407] on link "View Detail" at bounding box center [115, 398] width 124 height 42
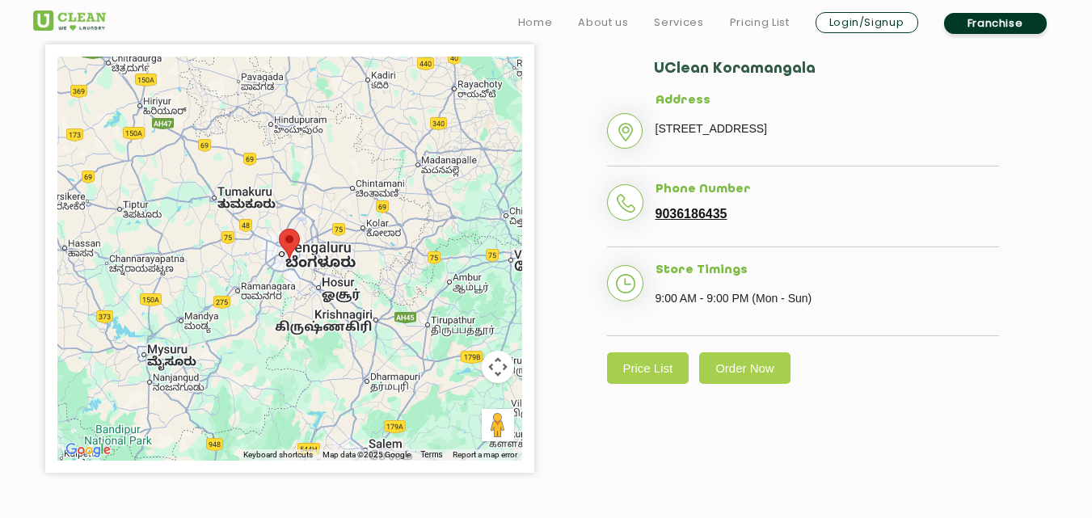
scroll to position [398, 0]
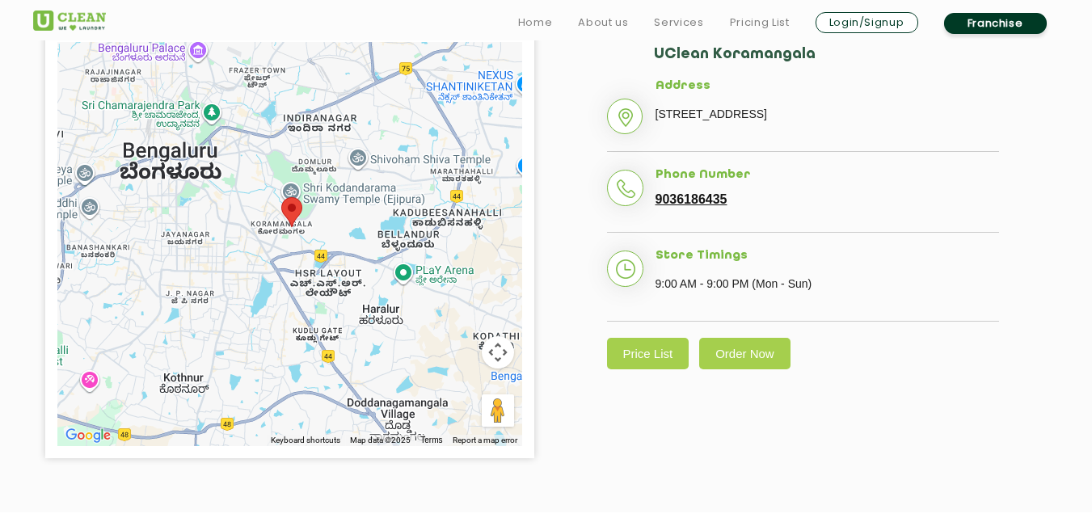
drag, startPoint x: 245, startPoint y: 122, endPoint x: 344, endPoint y: 392, distance: 287.7
click at [344, 392] on div at bounding box center [289, 244] width 465 height 404
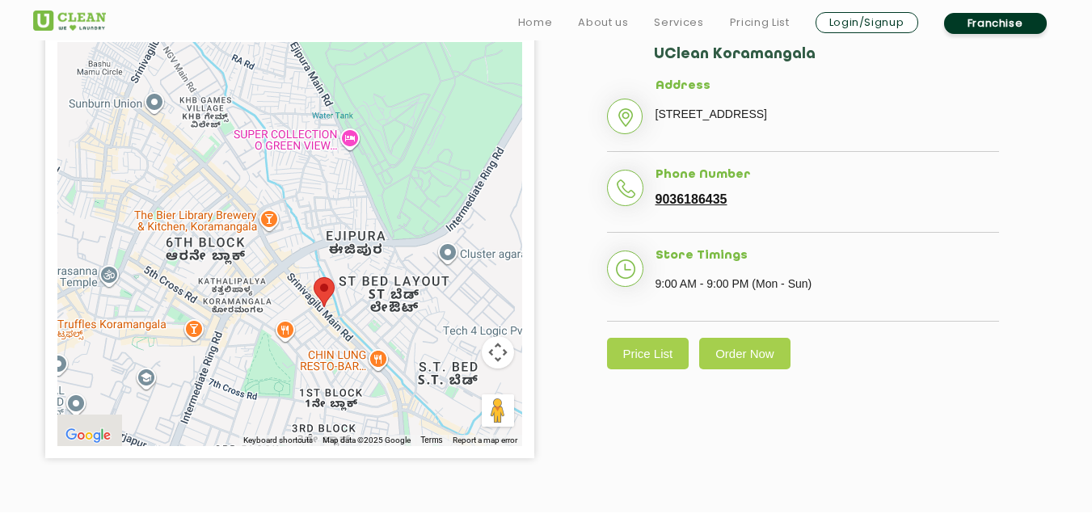
drag, startPoint x: 397, startPoint y: 398, endPoint x: 327, endPoint y: -61, distance: 464.4
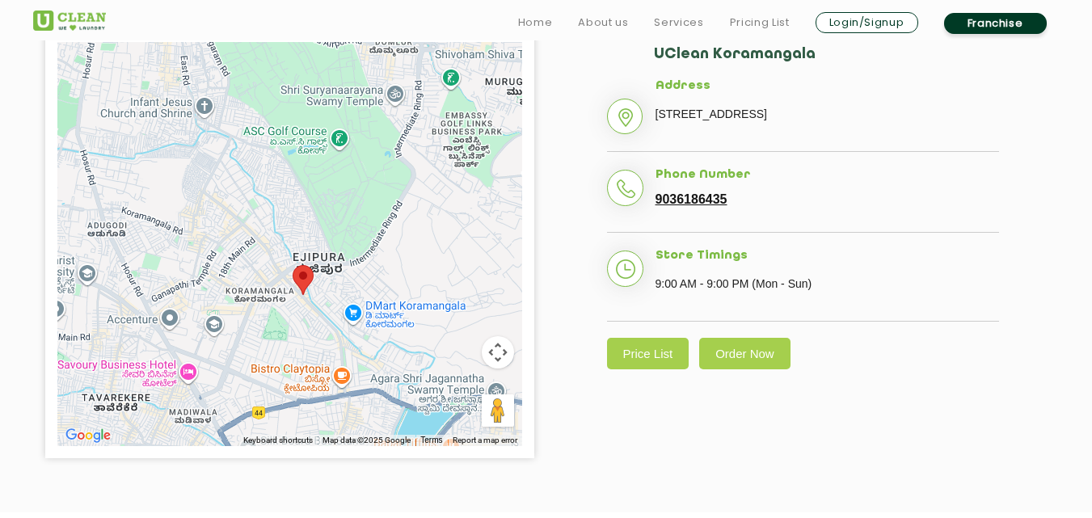
click at [346, 233] on div at bounding box center [289, 244] width 465 height 404
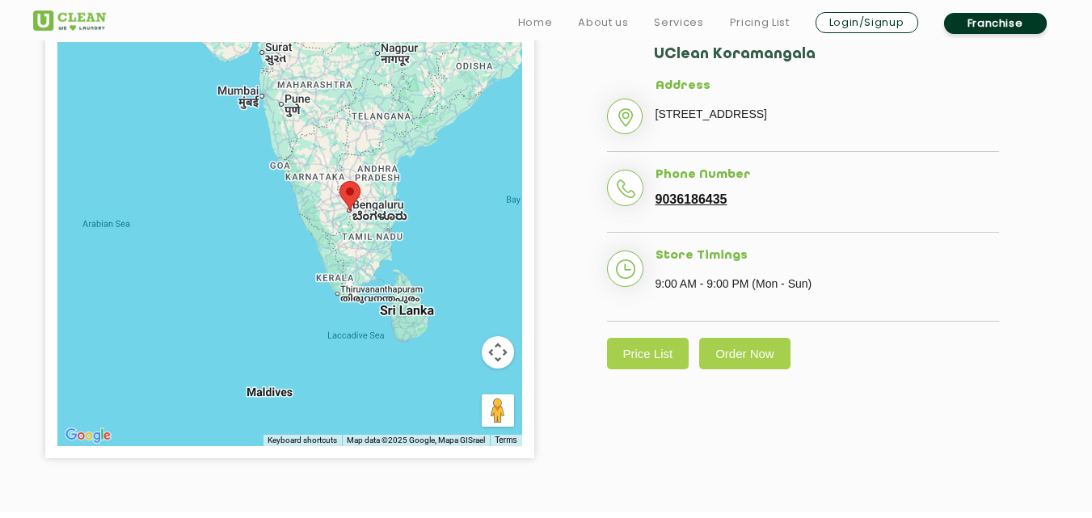
drag, startPoint x: 339, startPoint y: 285, endPoint x: 344, endPoint y: 260, distance: 25.5
click at [344, 260] on div at bounding box center [289, 244] width 465 height 404
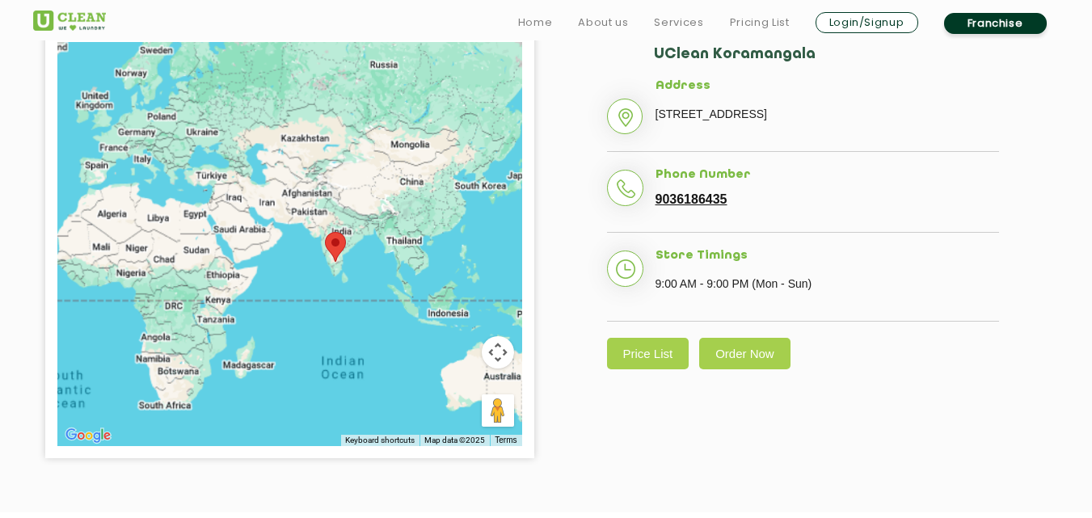
drag, startPoint x: 478, startPoint y: 360, endPoint x: 293, endPoint y: 231, distance: 225.8
click at [293, 231] on div at bounding box center [289, 244] width 465 height 404
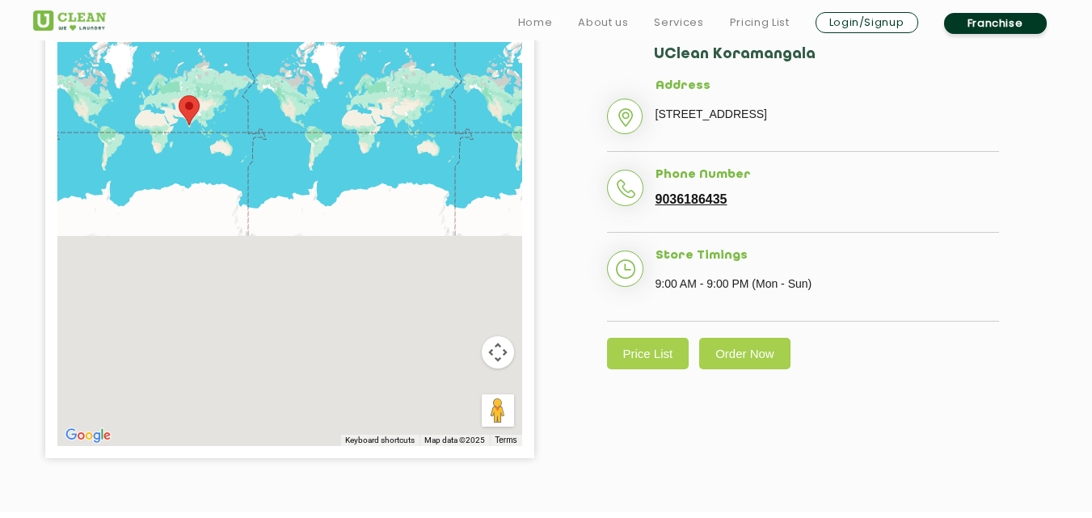
drag, startPoint x: 333, startPoint y: 265, endPoint x: 237, endPoint y: 196, distance: 118.7
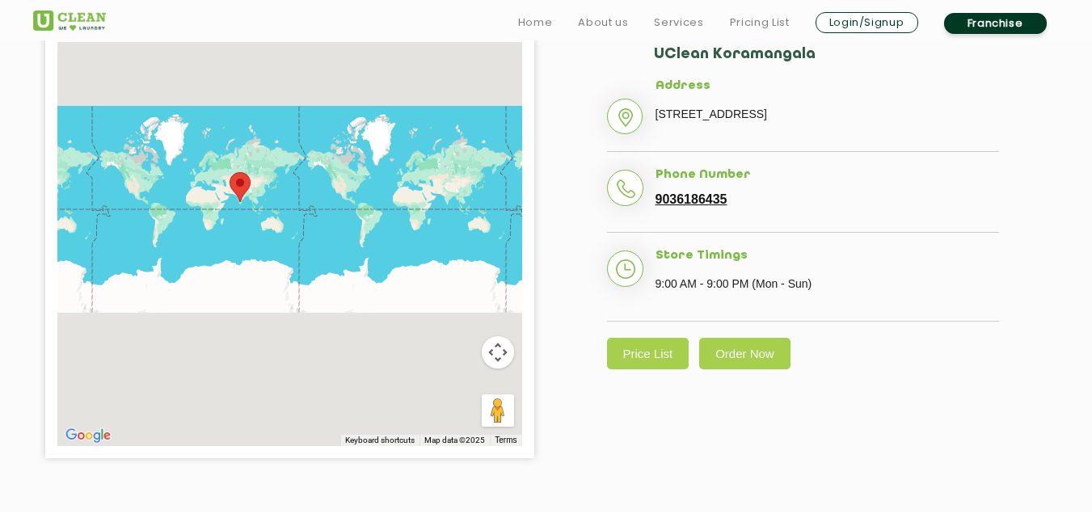
click at [230, 172] on area at bounding box center [230, 172] width 0 height 0
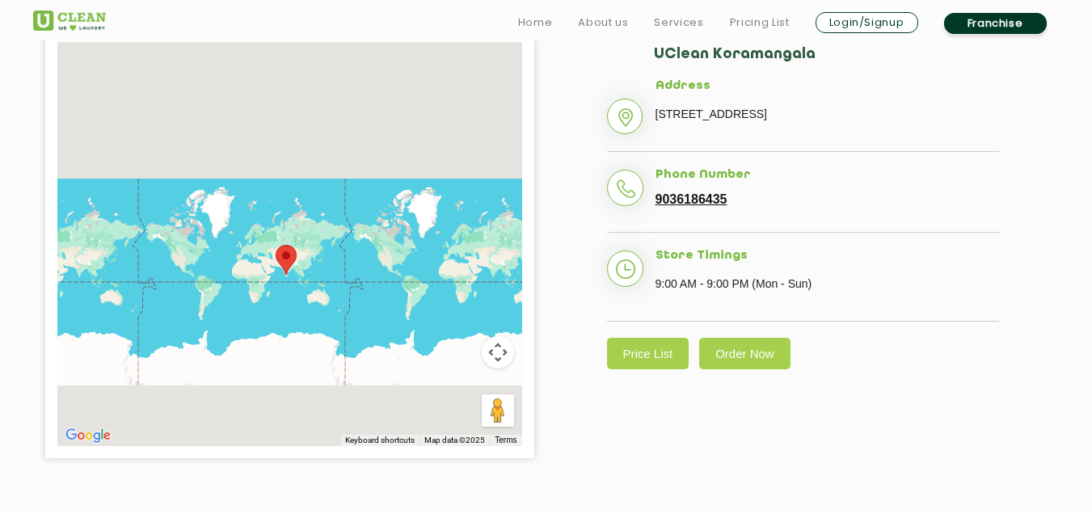
drag, startPoint x: 234, startPoint y: 187, endPoint x: 283, endPoint y: 259, distance: 87.4
click at [276, 245] on area at bounding box center [276, 245] width 0 height 0
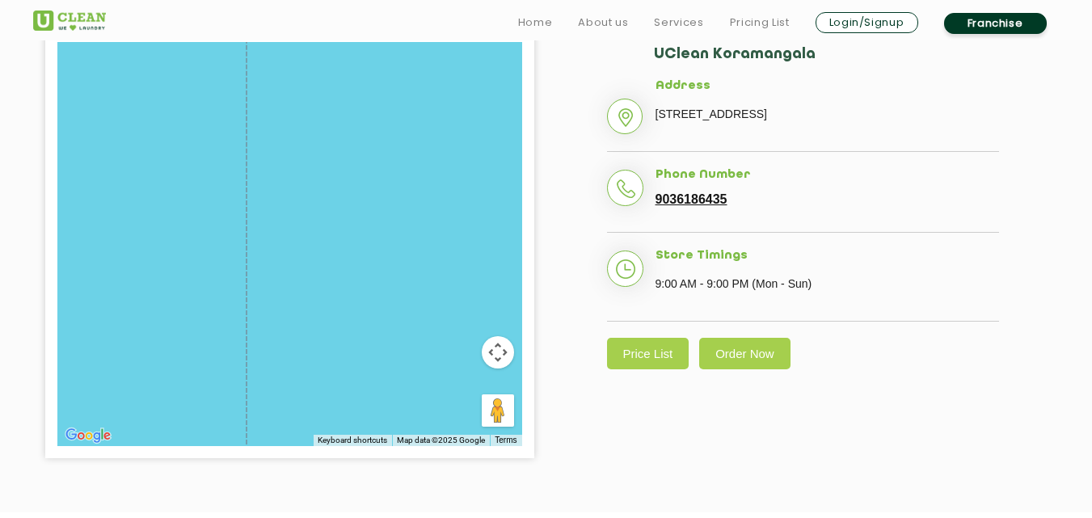
drag, startPoint x: 280, startPoint y: 296, endPoint x: 401, endPoint y: -70, distance: 385.4
drag, startPoint x: 80, startPoint y: 390, endPoint x: 300, endPoint y: 327, distance: 228.5
click at [300, 327] on div "To navigate, press the arrow keys." at bounding box center [289, 244] width 465 height 404
